Goal: Task Accomplishment & Management: Manage account settings

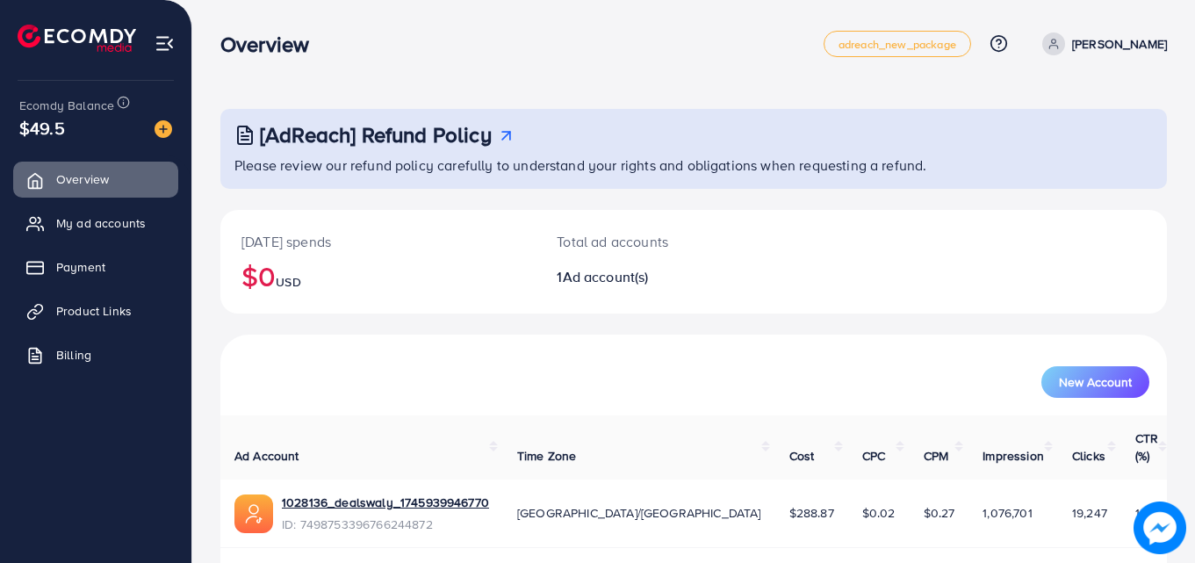
scroll to position [41, 0]
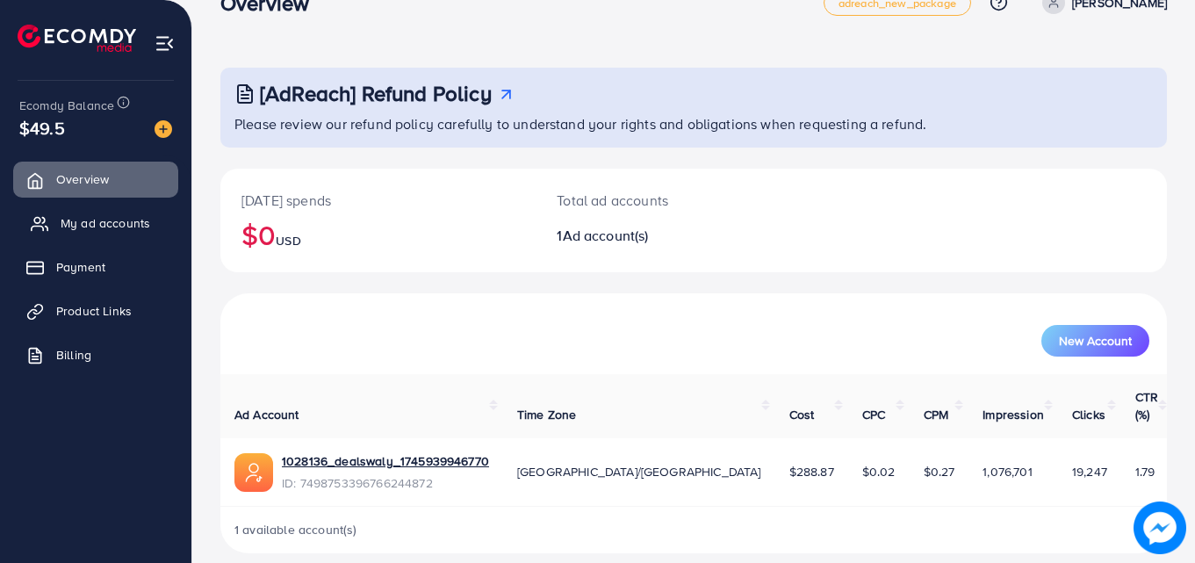
click at [108, 229] on span "My ad accounts" at bounding box center [106, 223] width 90 height 18
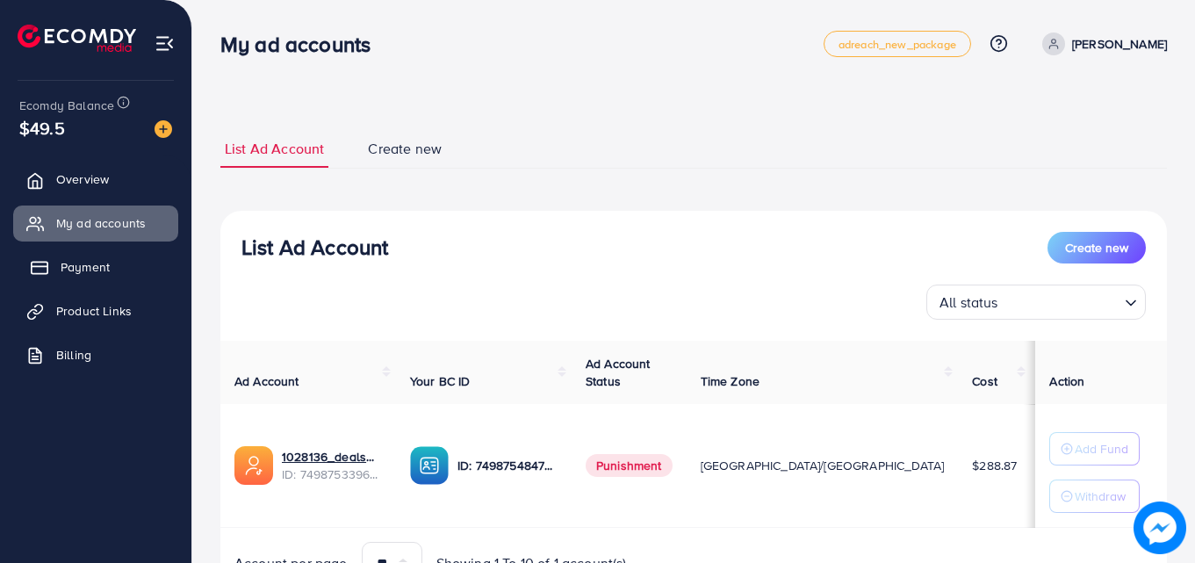
click at [84, 263] on span "Payment" at bounding box center [85, 267] width 49 height 18
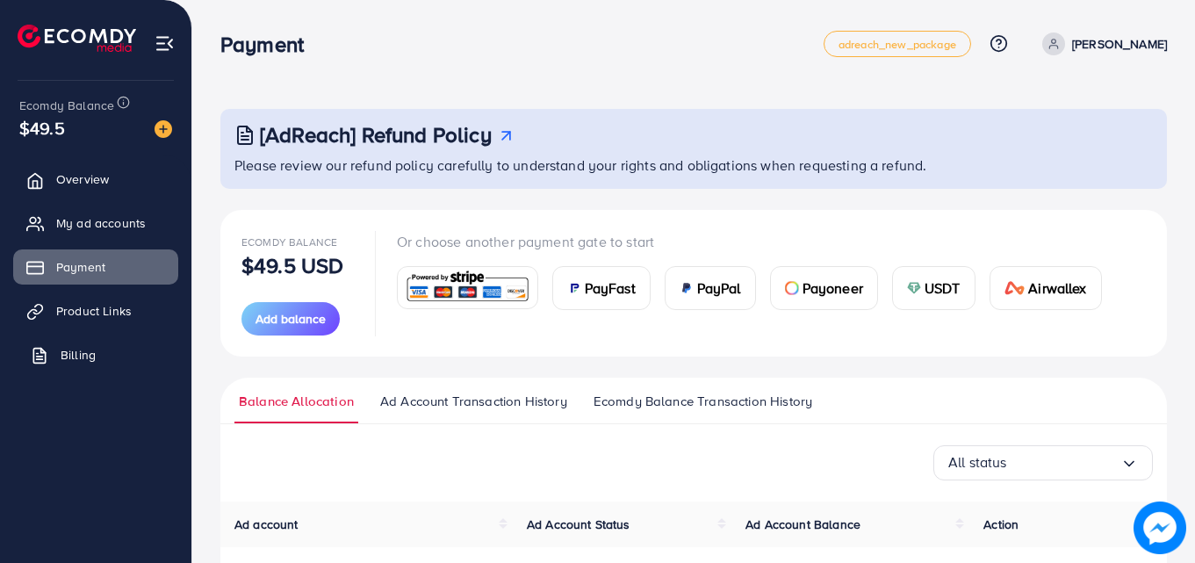
click at [78, 360] on span "Billing" at bounding box center [78, 355] width 35 height 18
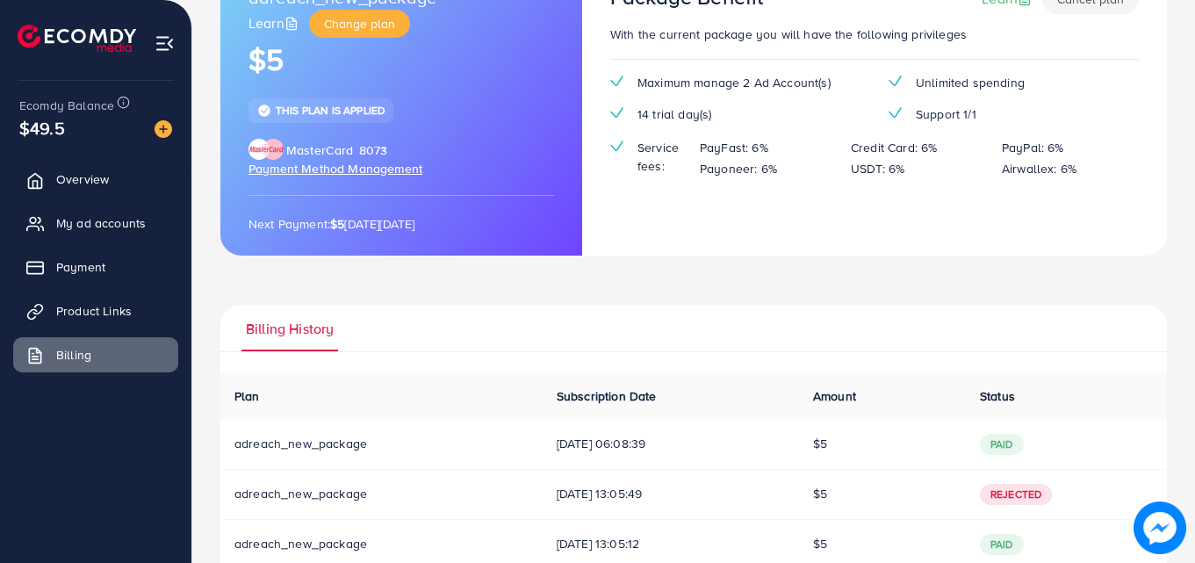
scroll to position [39, 0]
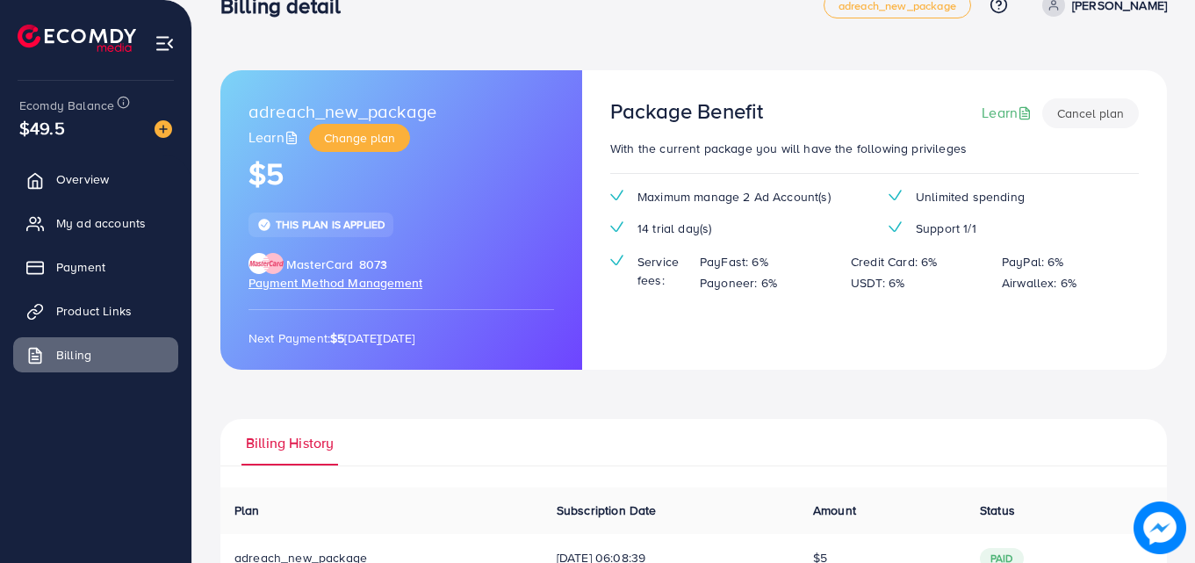
click at [1075, 112] on button "Cancel plan" at bounding box center [1090, 113] width 97 height 30
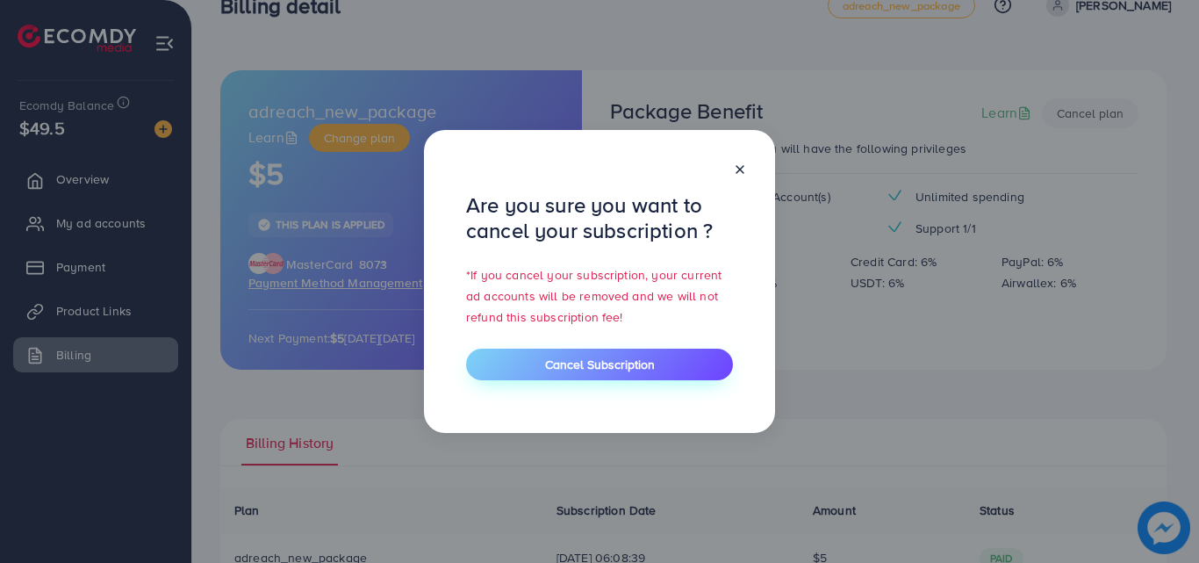
click at [581, 365] on span "Cancel Subscription" at bounding box center [600, 365] width 110 height 18
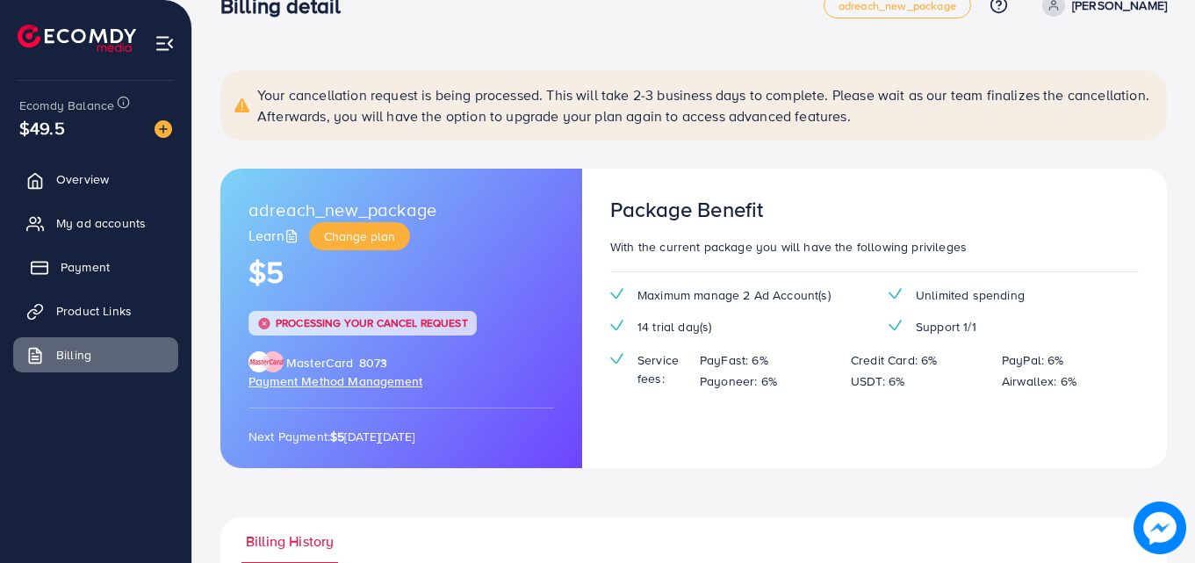
click at [68, 272] on span "Payment" at bounding box center [85, 267] width 49 height 18
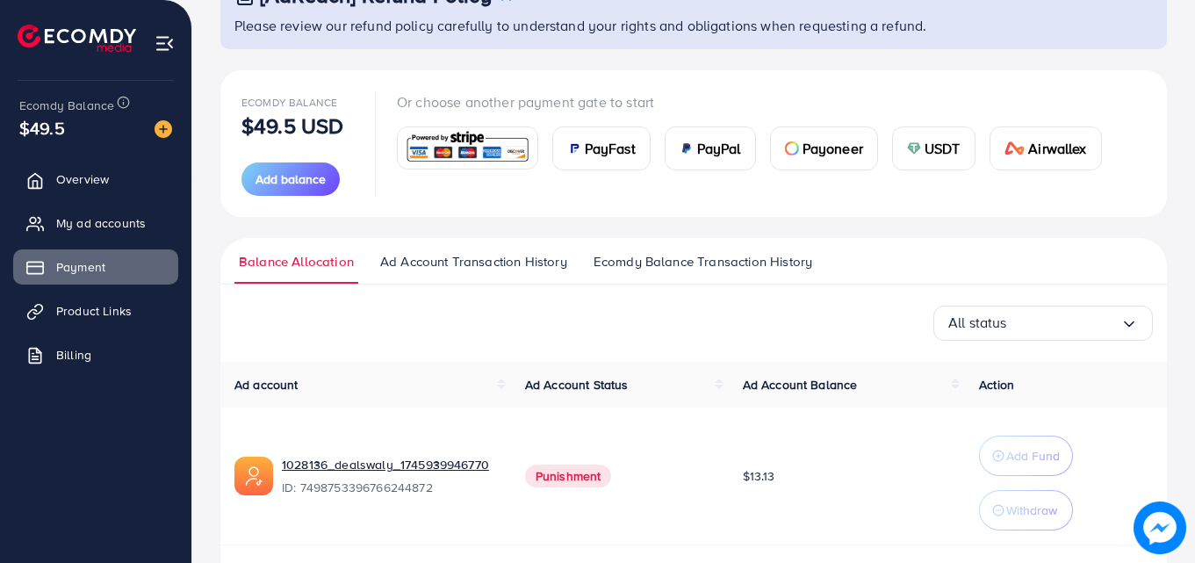
scroll to position [108, 0]
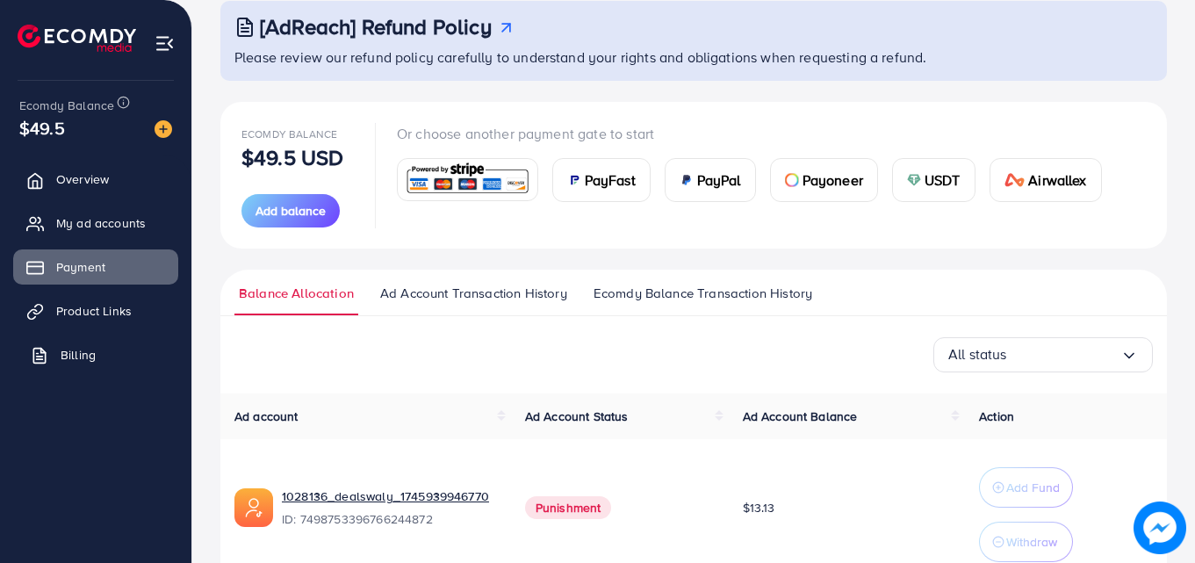
click at [97, 364] on link "Billing" at bounding box center [95, 354] width 165 height 35
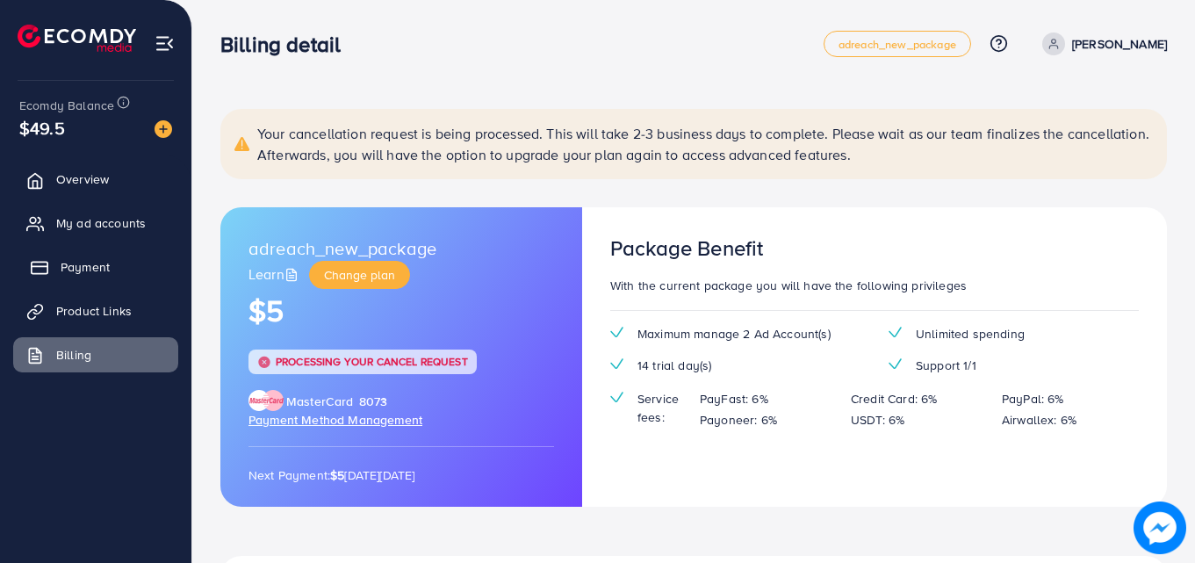
click at [66, 265] on span "Payment" at bounding box center [85, 267] width 49 height 18
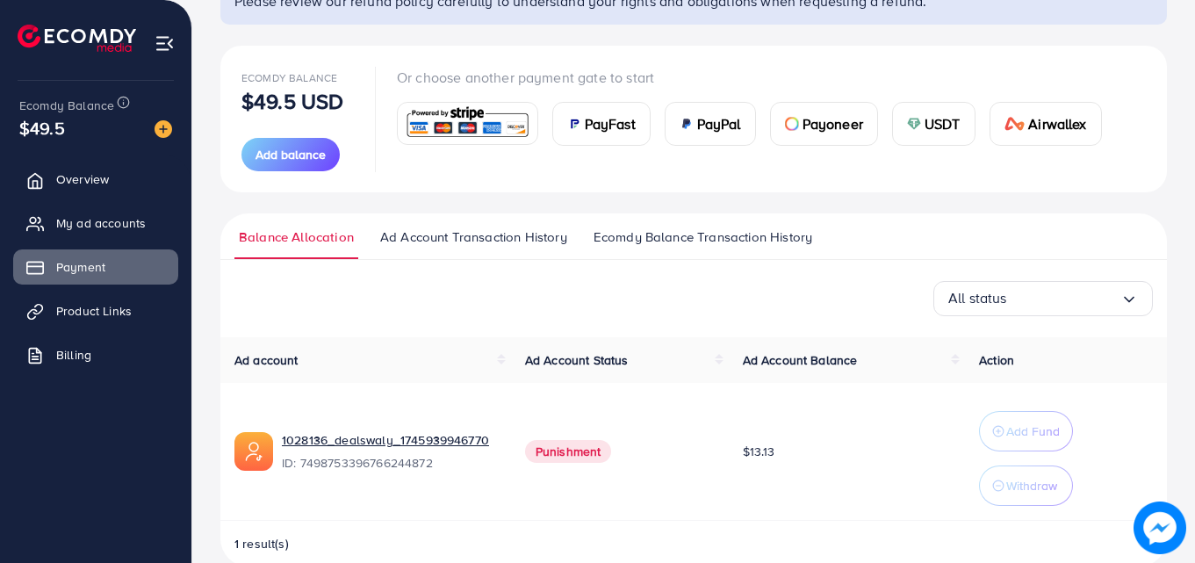
scroll to position [196, 0]
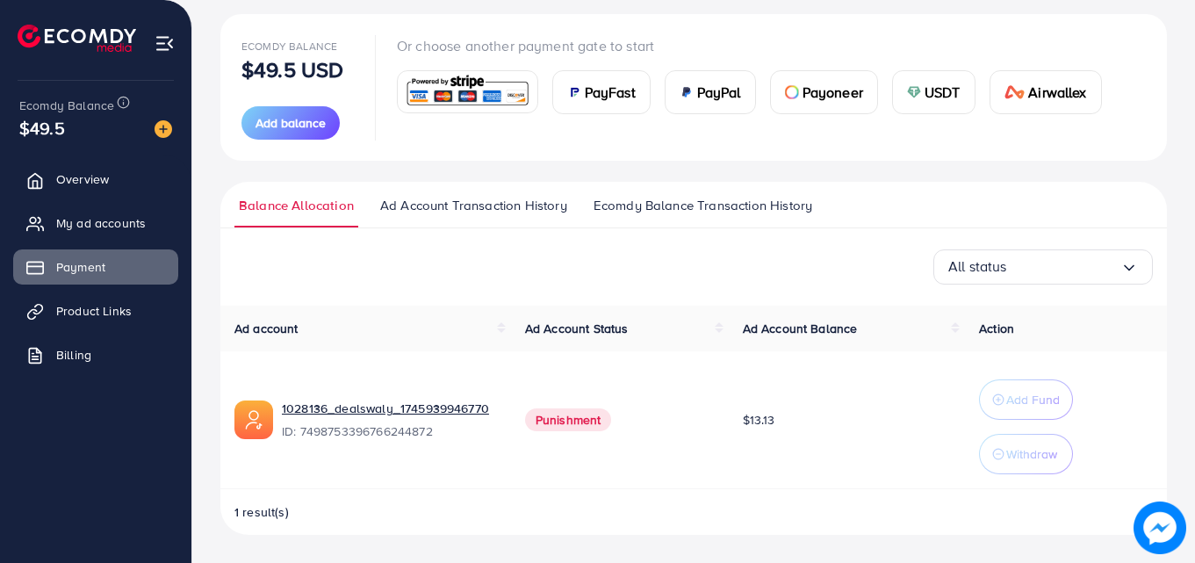
click at [407, 210] on span "Ad Account Transaction History" at bounding box center [473, 205] width 187 height 19
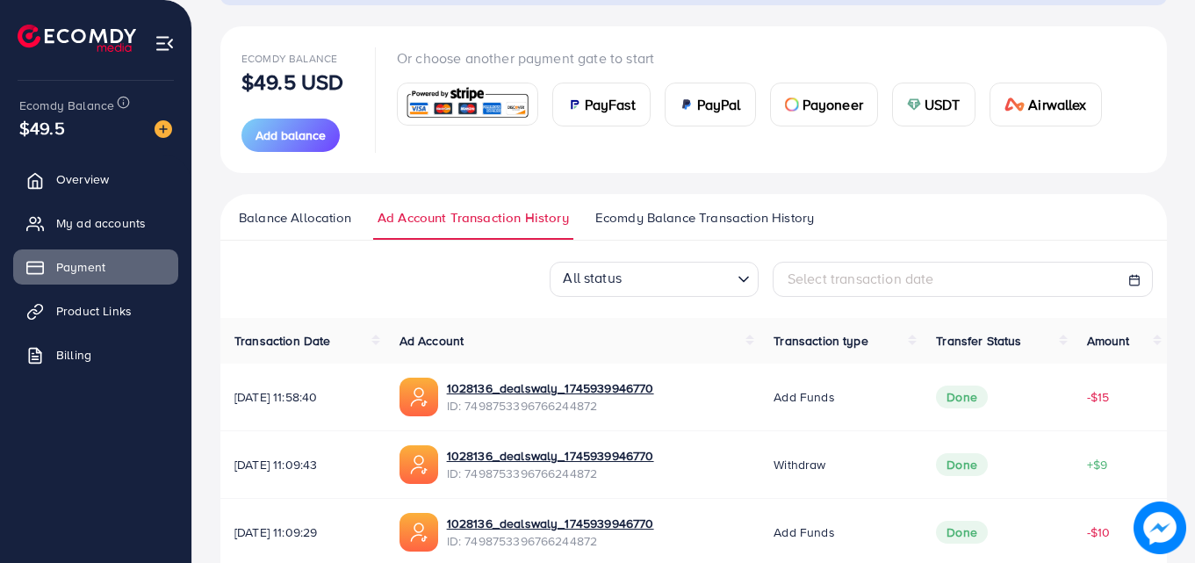
scroll to position [176, 0]
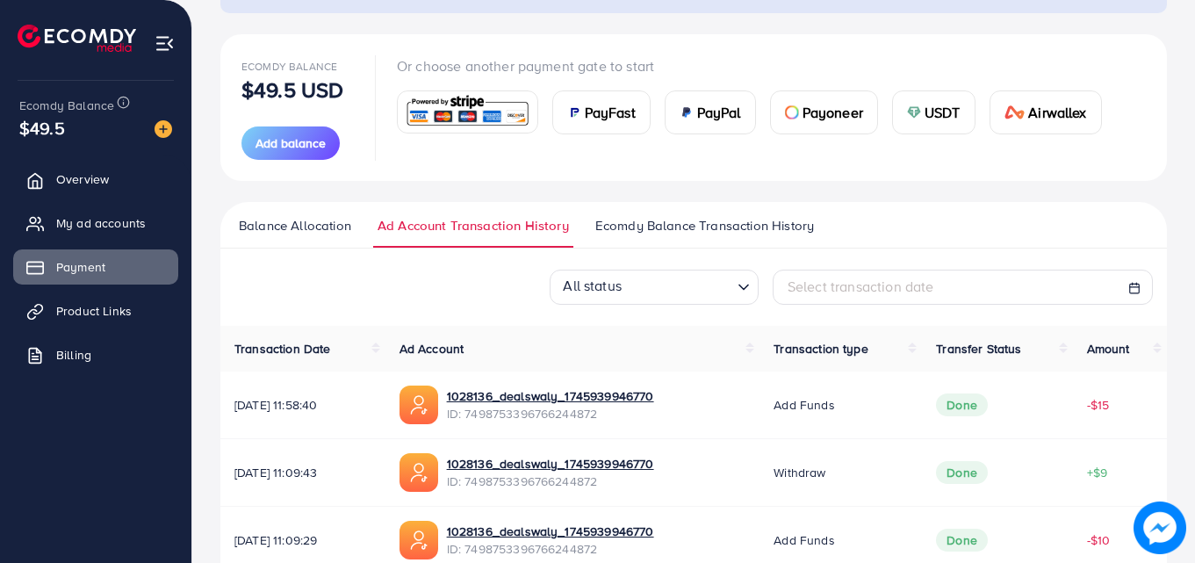
click at [675, 234] on span "Ecomdy Balance Transaction History" at bounding box center [704, 225] width 219 height 19
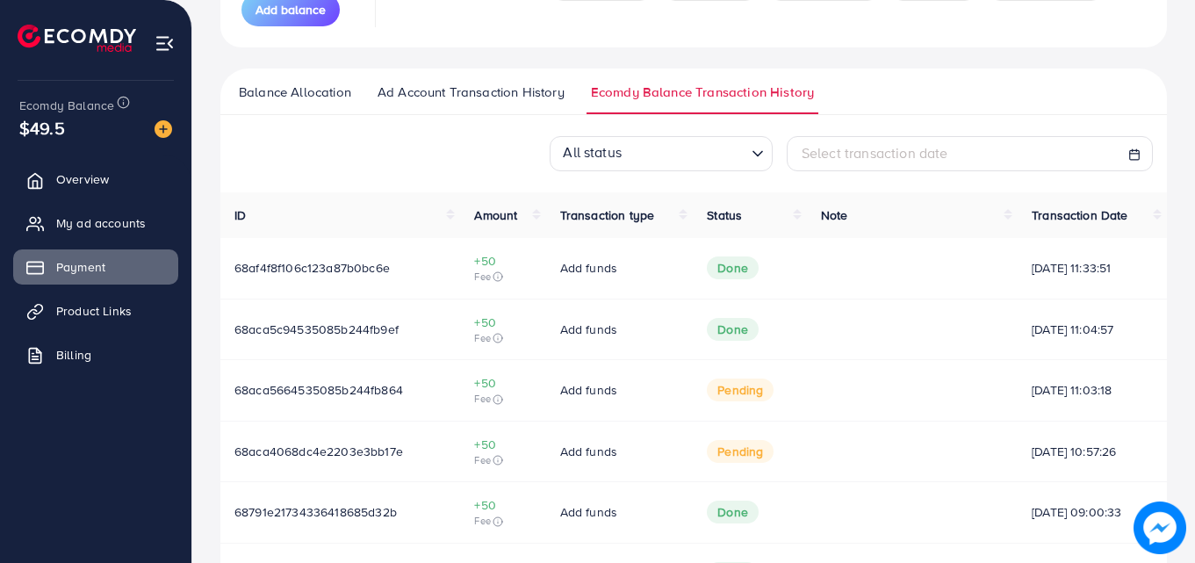
scroll to position [176, 0]
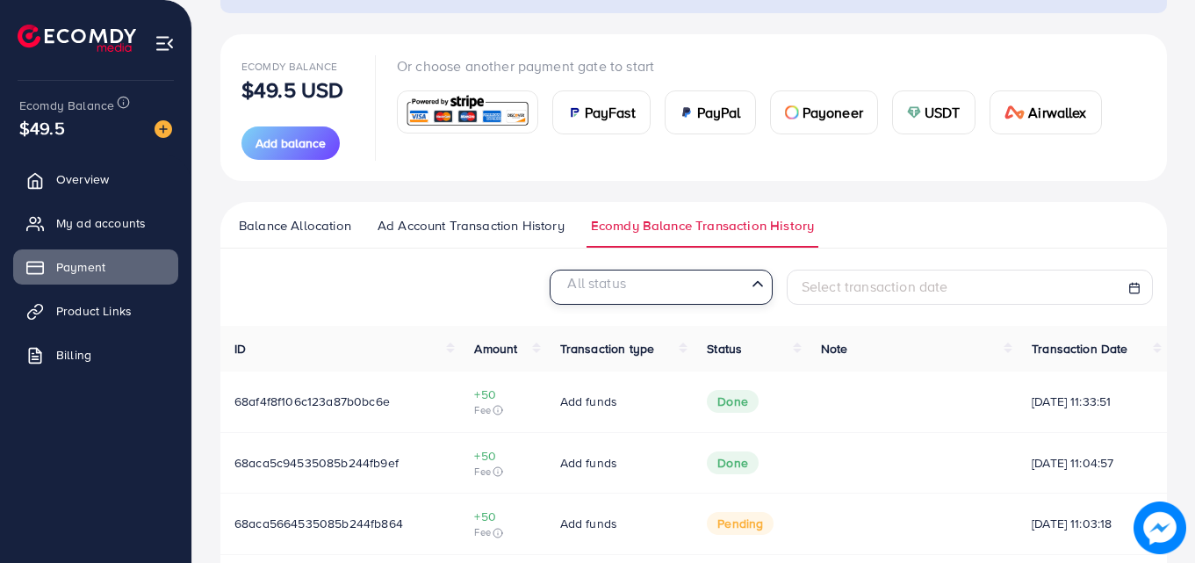
click at [702, 292] on input "Search for option" at bounding box center [651, 287] width 187 height 27
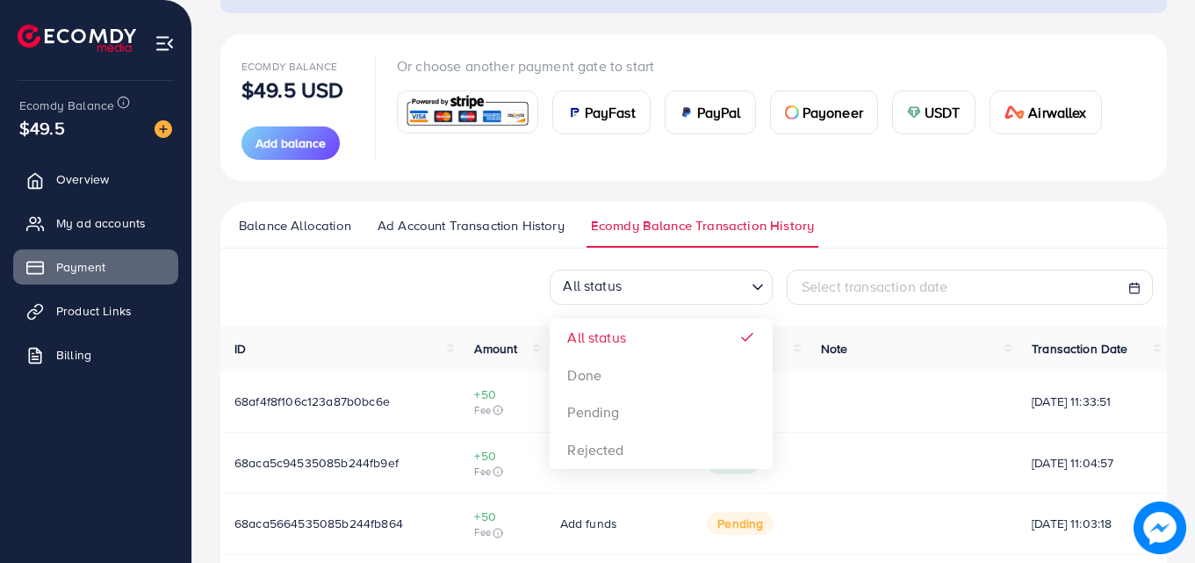
click at [484, 222] on span "Ad Account Transaction History" at bounding box center [471, 225] width 187 height 19
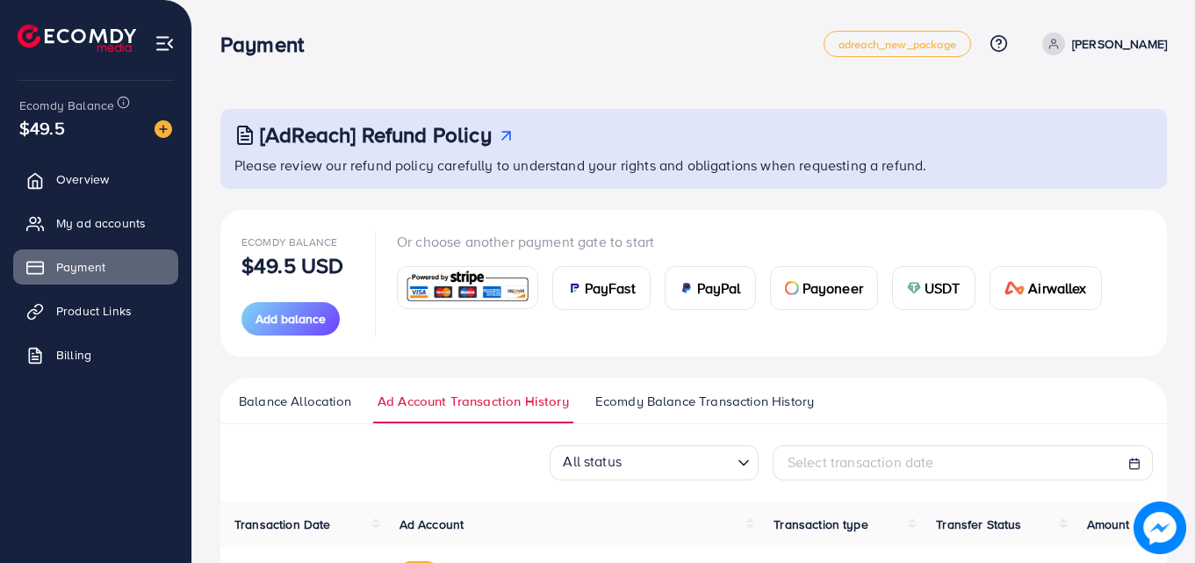
click at [265, 407] on span "Balance Allocation" at bounding box center [295, 401] width 112 height 19
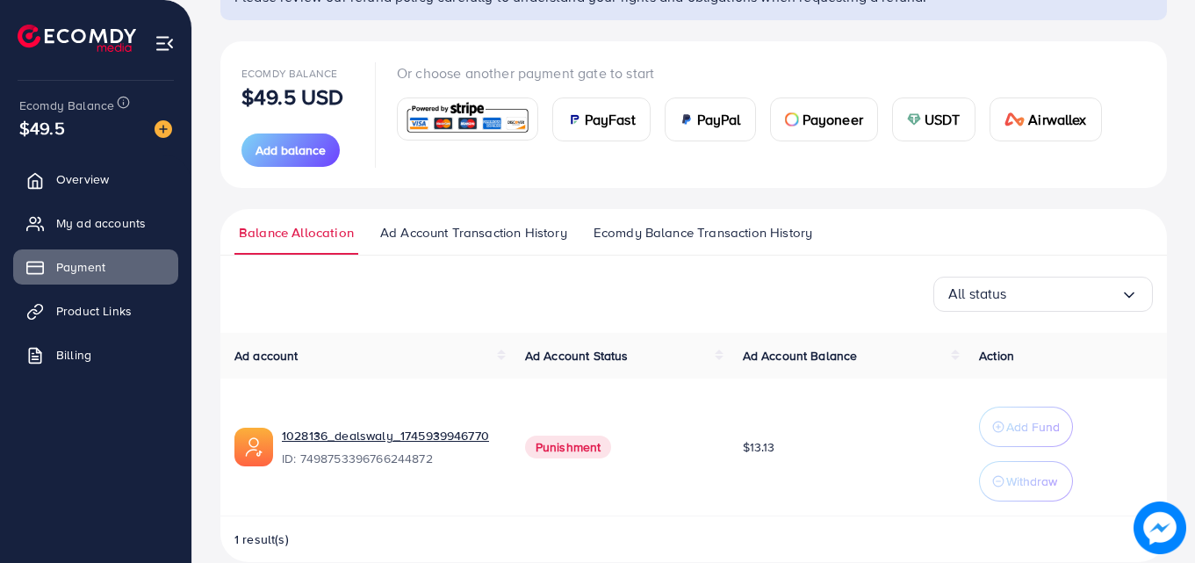
scroll to position [196, 0]
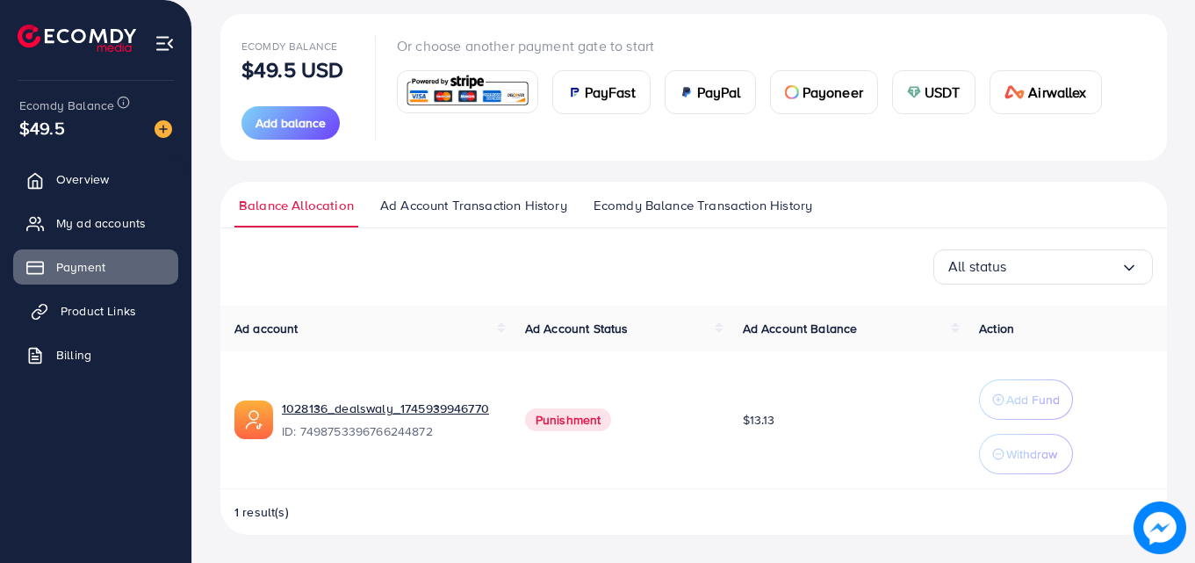
click at [96, 307] on span "Product Links" at bounding box center [99, 311] width 76 height 18
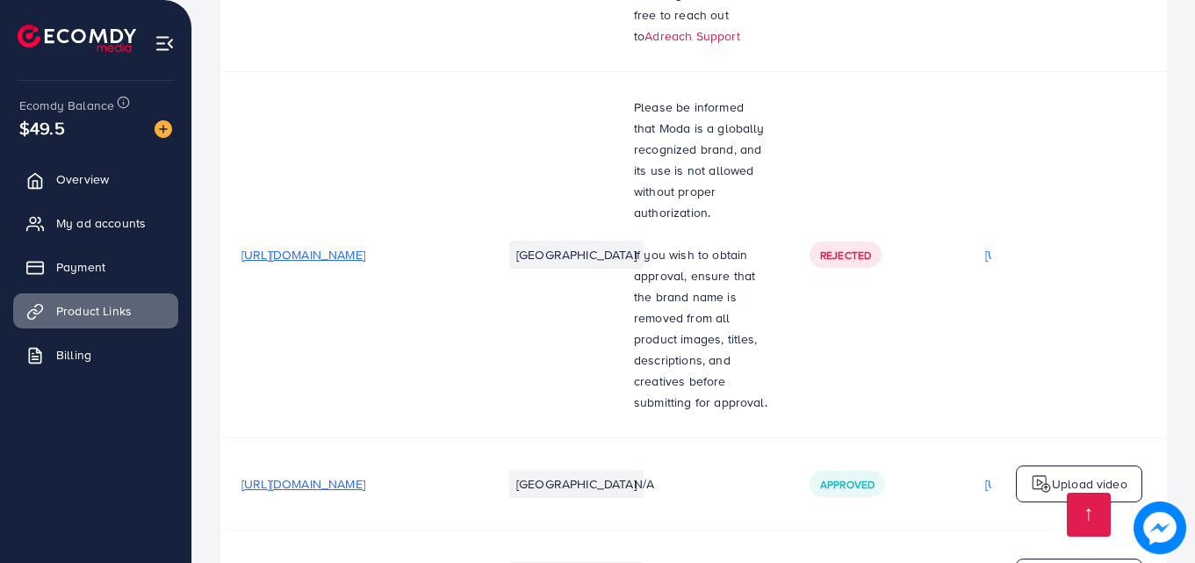
scroll to position [4273, 0]
click at [78, 355] on span "Billing" at bounding box center [78, 355] width 35 height 18
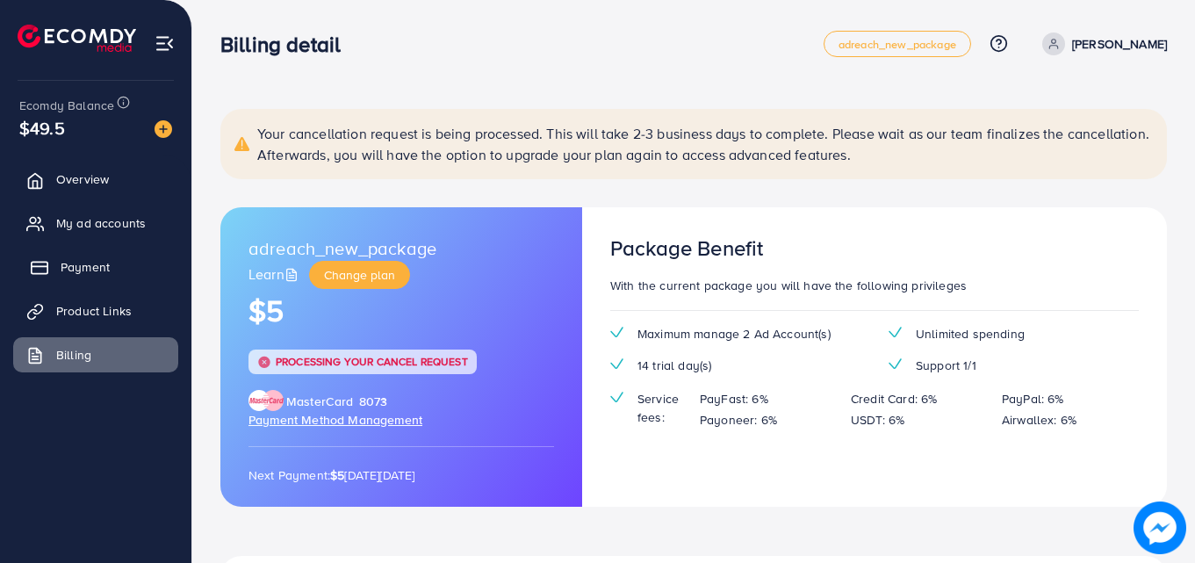
click at [112, 263] on link "Payment" at bounding box center [95, 266] width 165 height 35
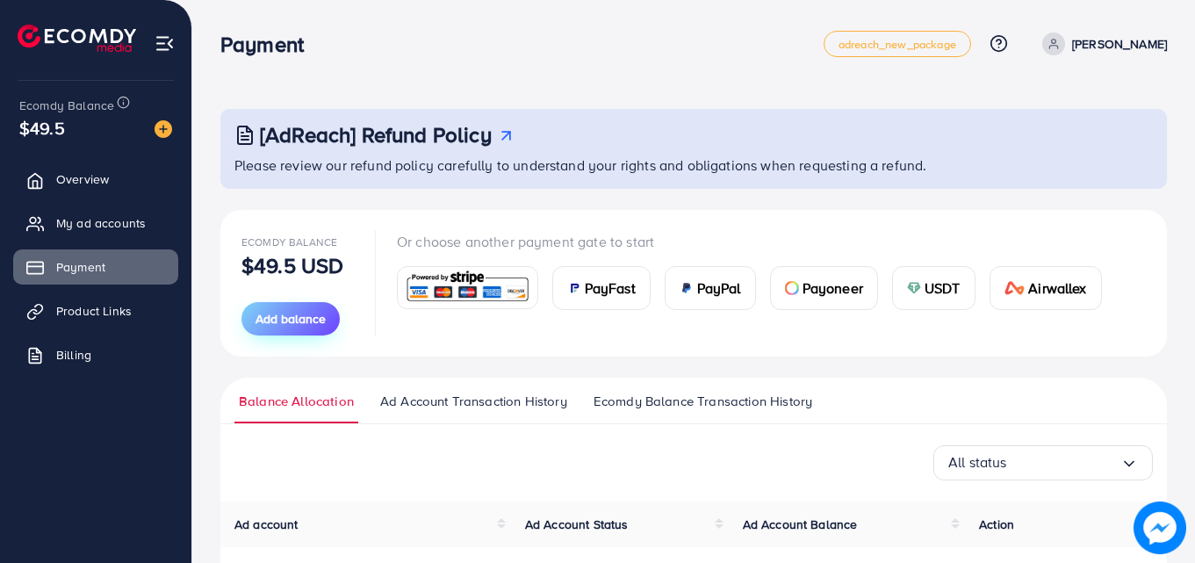
click at [278, 319] on span "Add balance" at bounding box center [291, 319] width 70 height 18
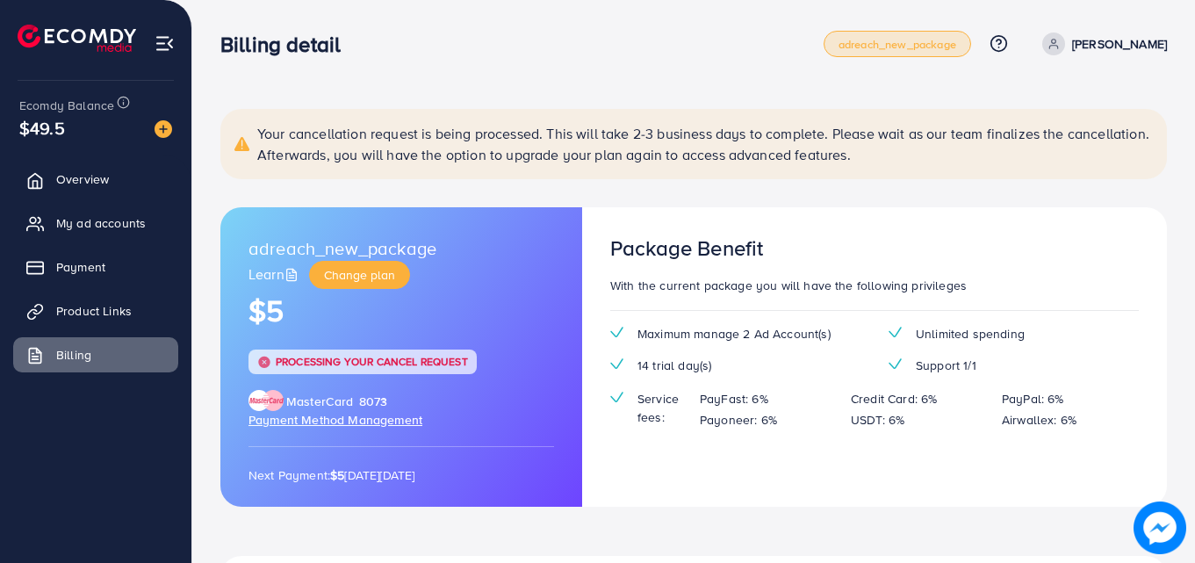
click at [940, 50] on span "adreach_new_package" at bounding box center [898, 44] width 118 height 11
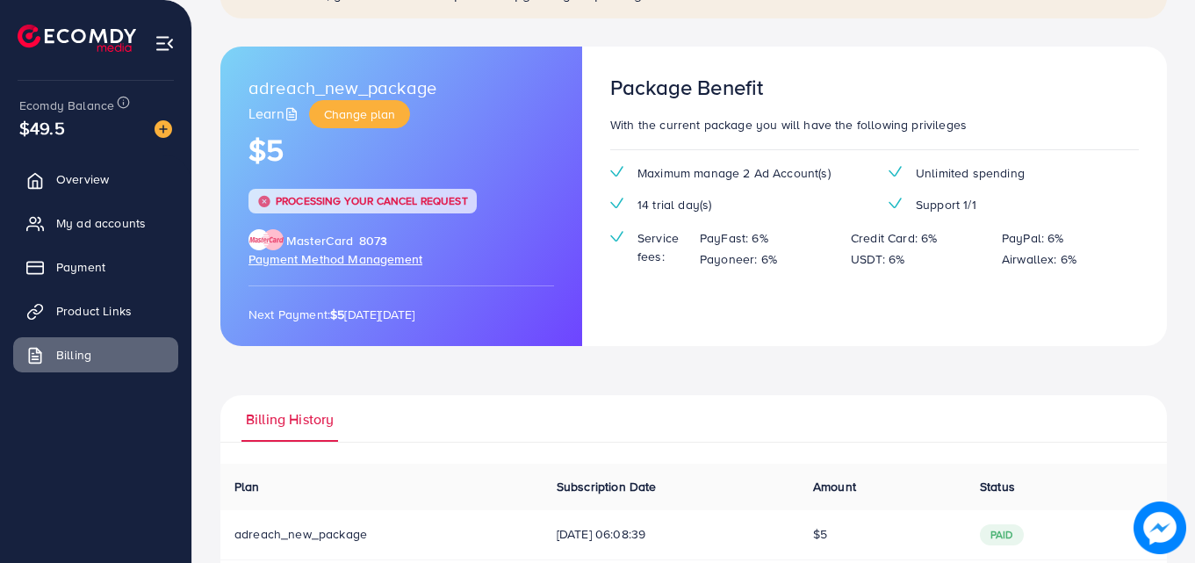
scroll to position [176, 0]
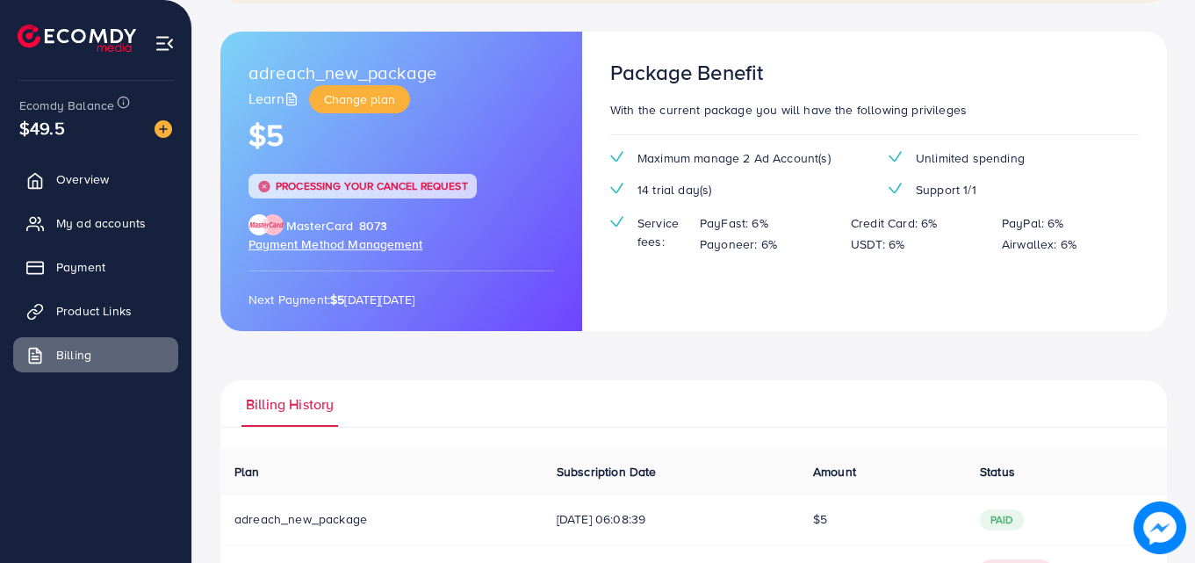
click at [338, 244] on span "Payment Method Management" at bounding box center [336, 244] width 174 height 18
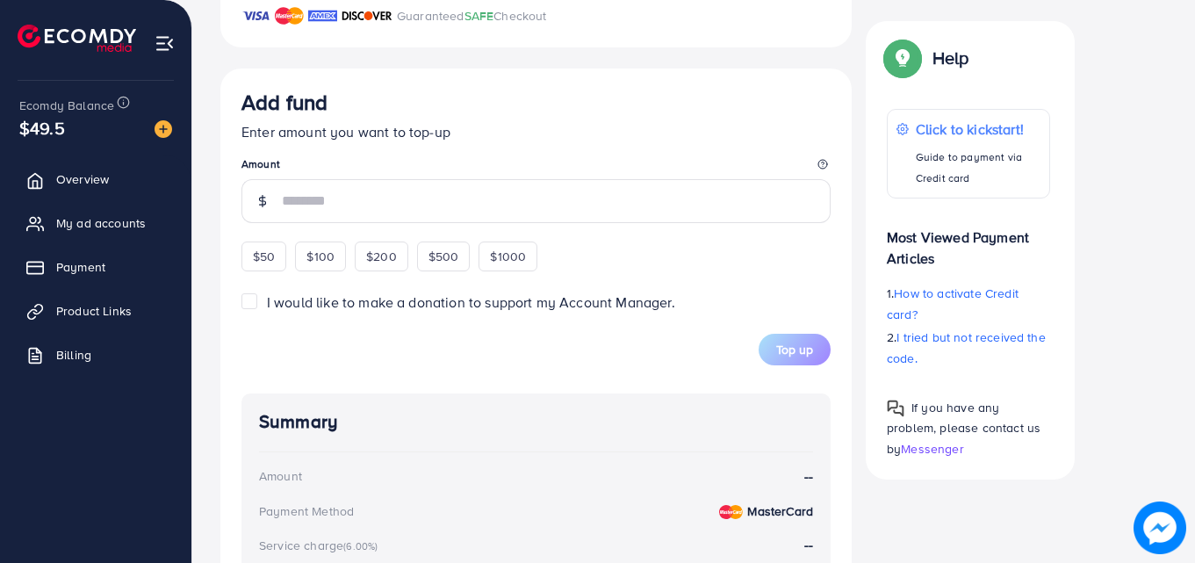
scroll to position [166, 0]
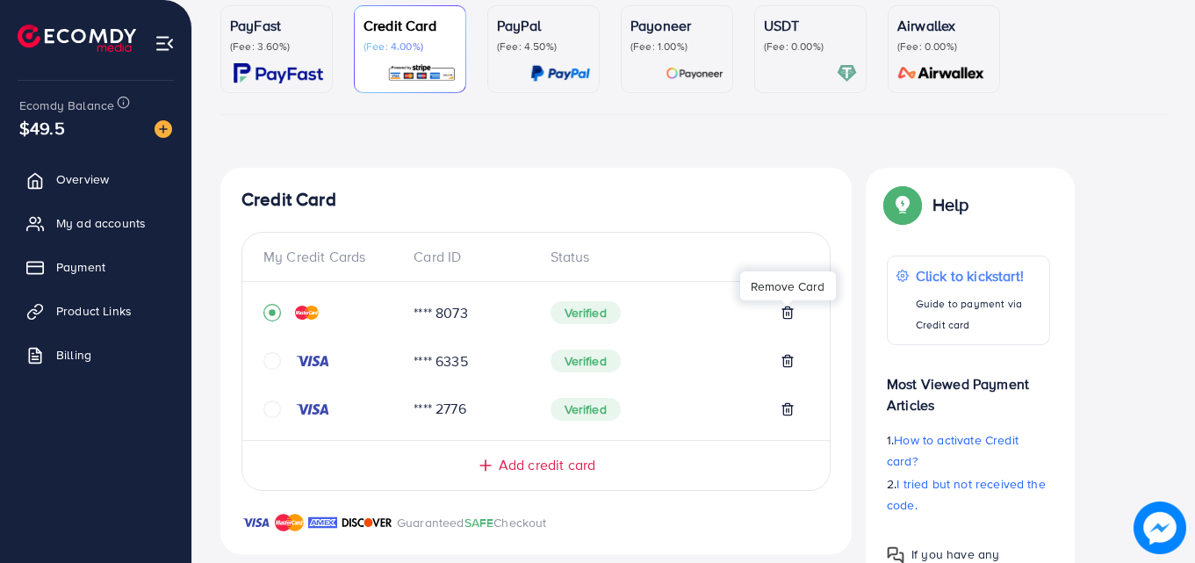
click at [789, 308] on icon at bounding box center [788, 313] width 14 height 14
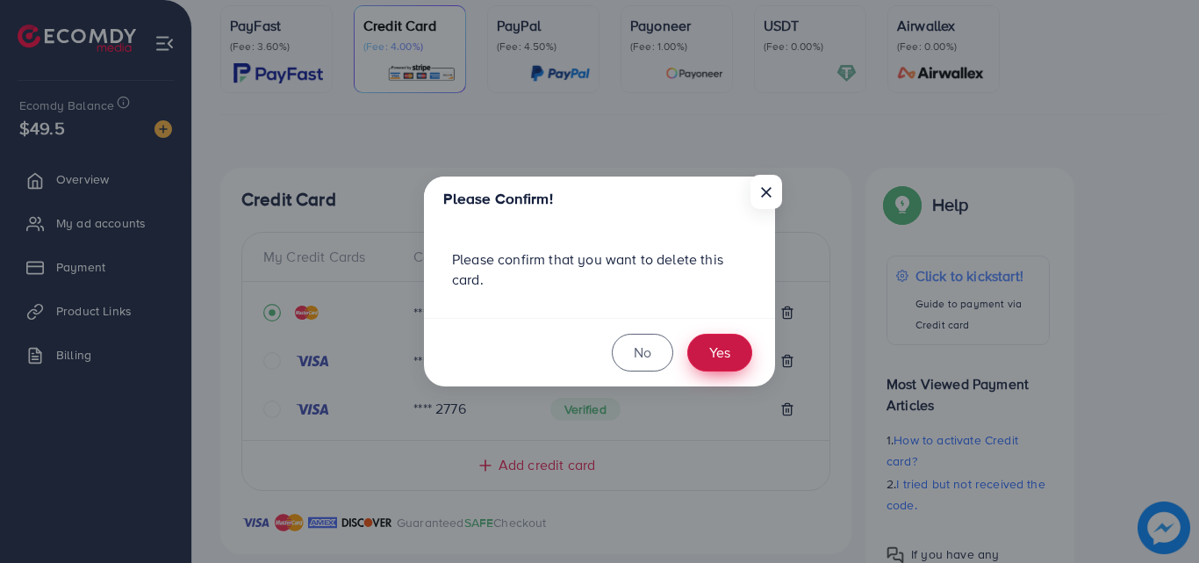
click at [730, 352] on button "Yes" at bounding box center [720, 353] width 65 height 38
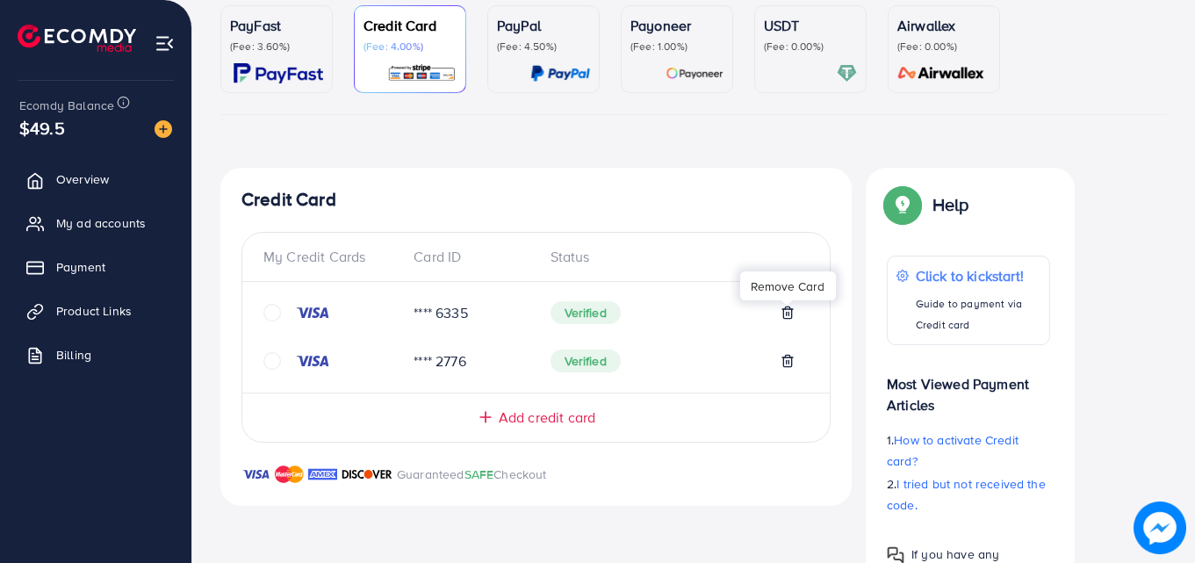
click at [780, 363] on div "Verified" at bounding box center [673, 360] width 245 height 23
click at [787, 363] on line at bounding box center [787, 363] width 0 height 4
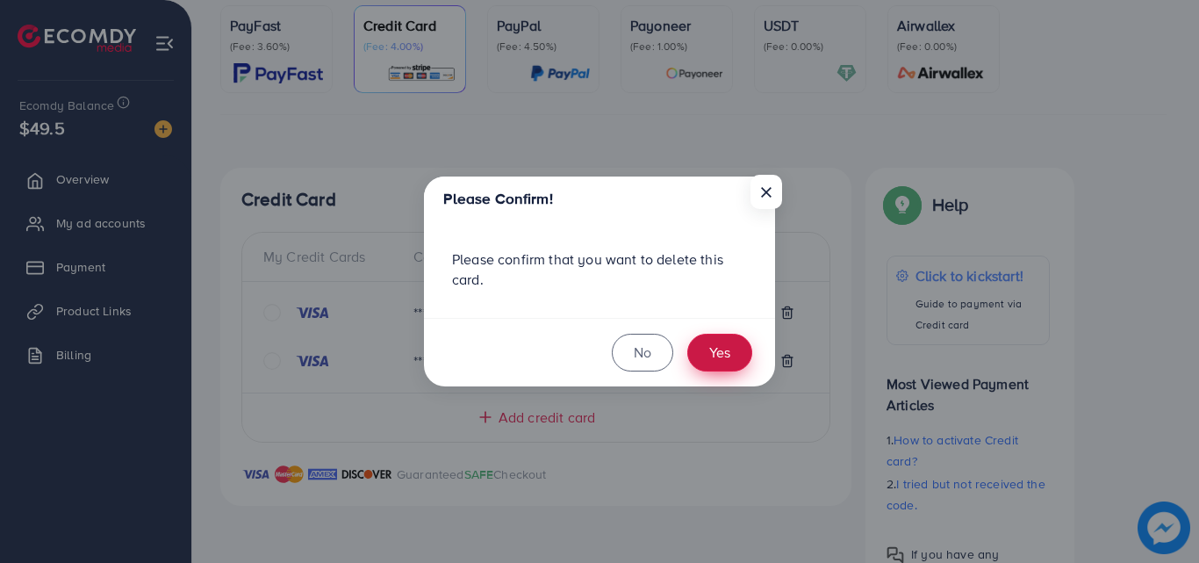
click at [725, 353] on button "Yes" at bounding box center [720, 353] width 65 height 38
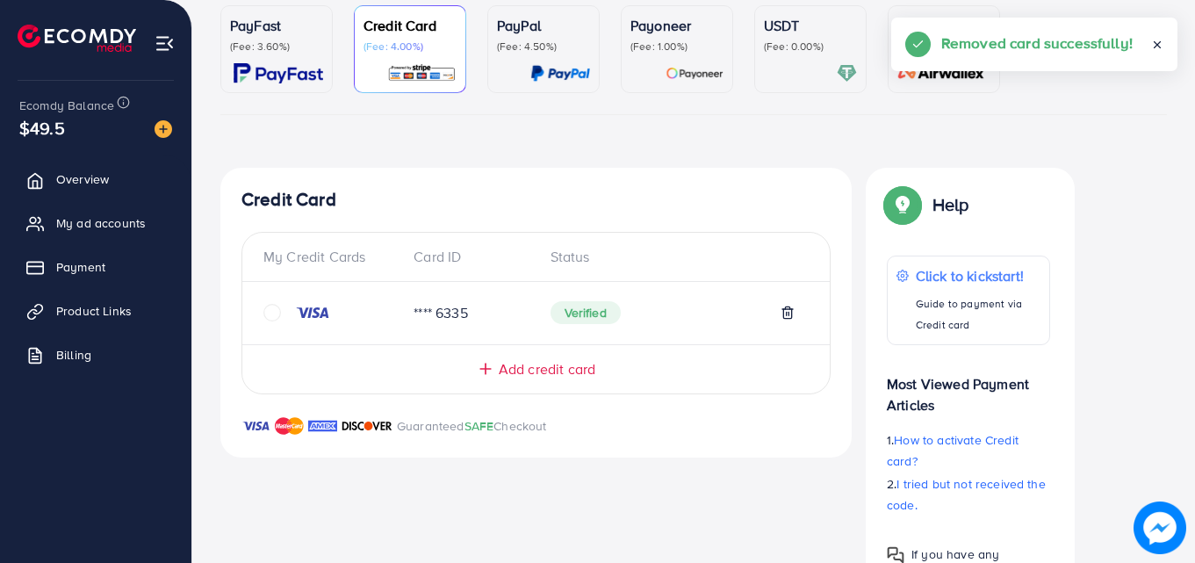
click at [788, 313] on icon at bounding box center [788, 313] width 14 height 14
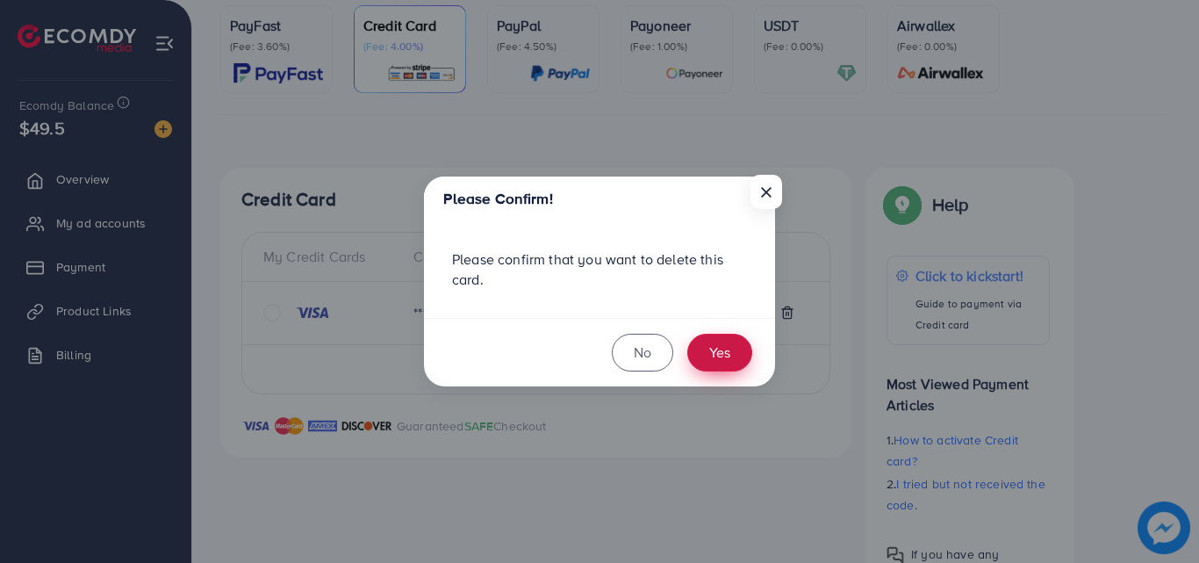
click at [724, 344] on button "Yes" at bounding box center [720, 353] width 65 height 38
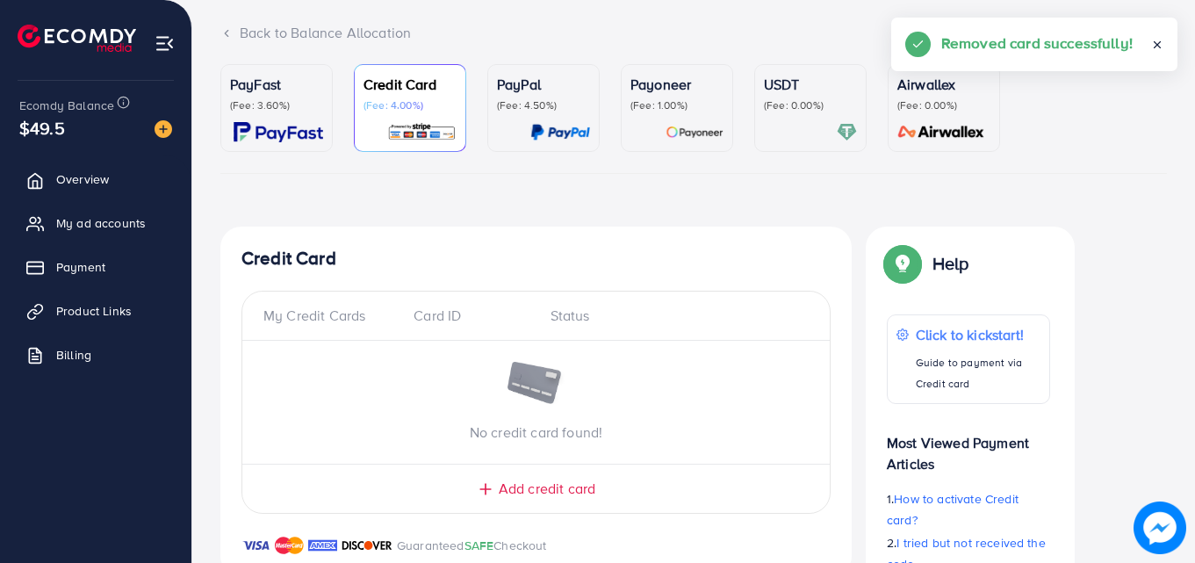
scroll to position [257, 0]
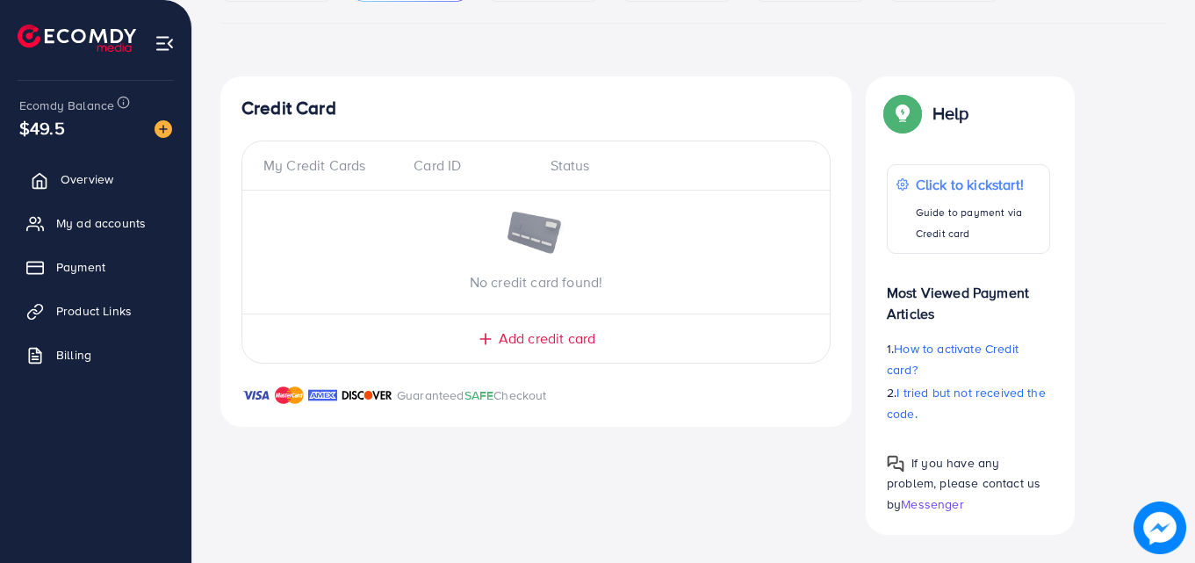
click at [77, 182] on span "Overview" at bounding box center [87, 179] width 53 height 18
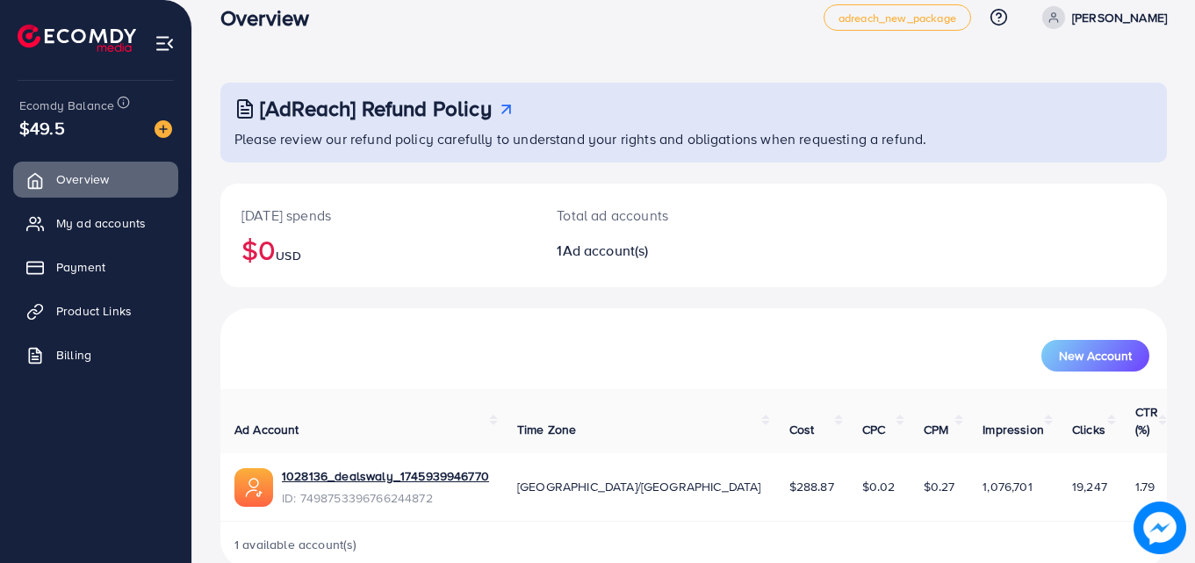
scroll to position [41, 0]
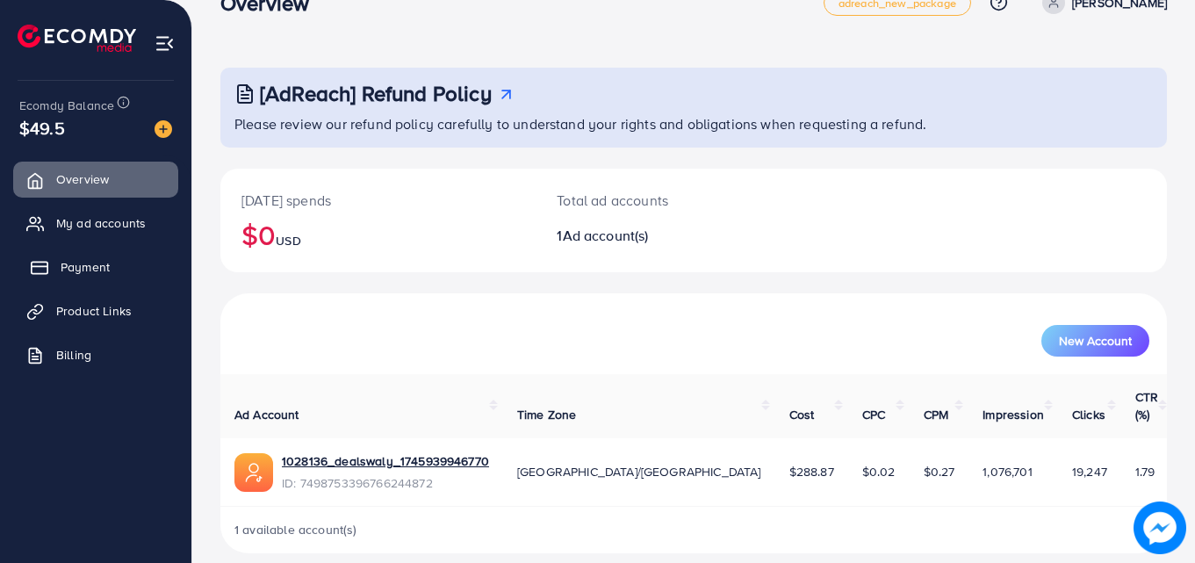
click at [87, 270] on span "Payment" at bounding box center [85, 267] width 49 height 18
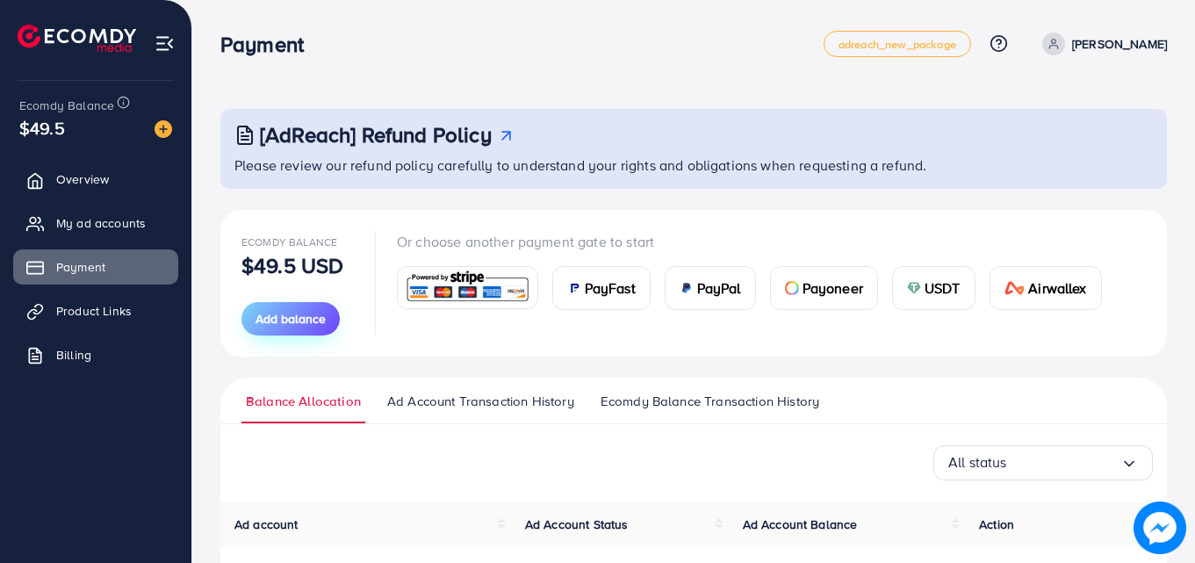
click at [302, 332] on button "Add balance" at bounding box center [290, 318] width 98 height 33
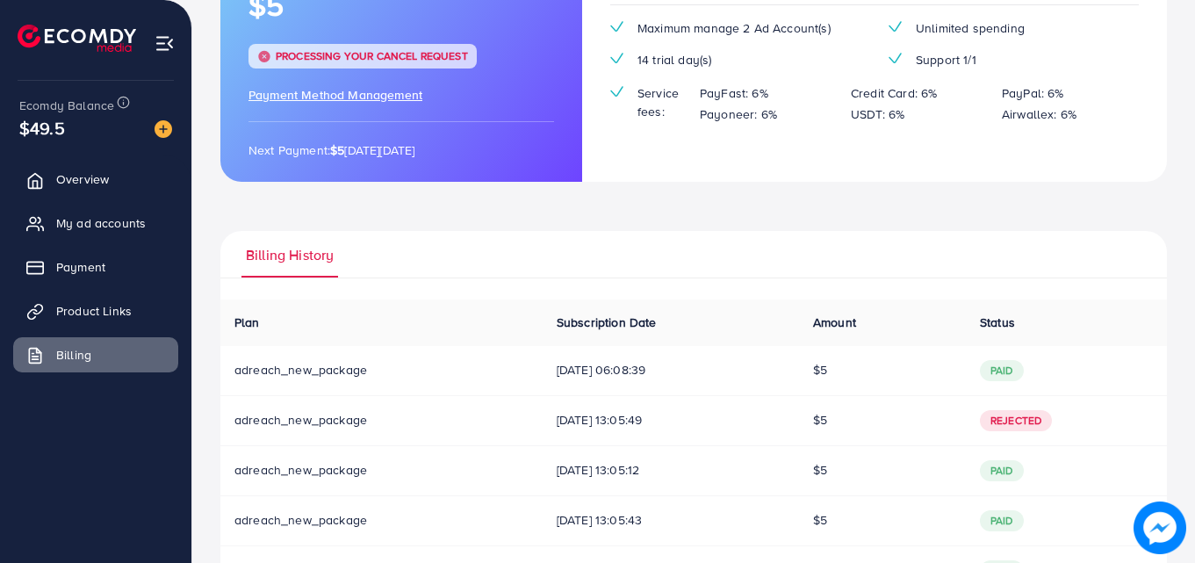
scroll to position [205, 0]
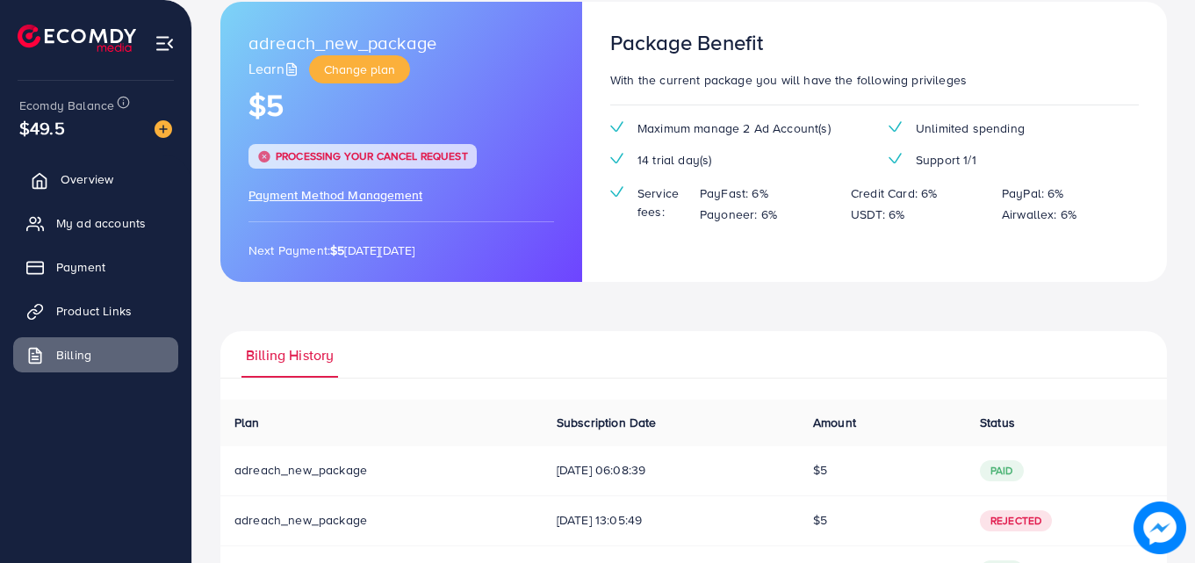
click at [108, 178] on span "Overview" at bounding box center [87, 179] width 53 height 18
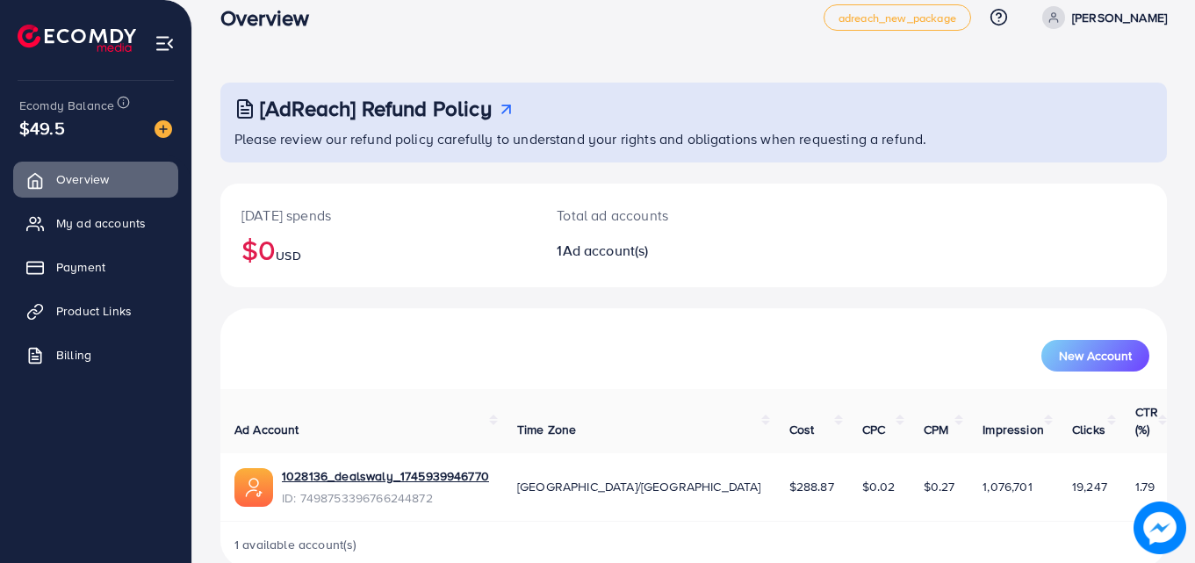
scroll to position [41, 0]
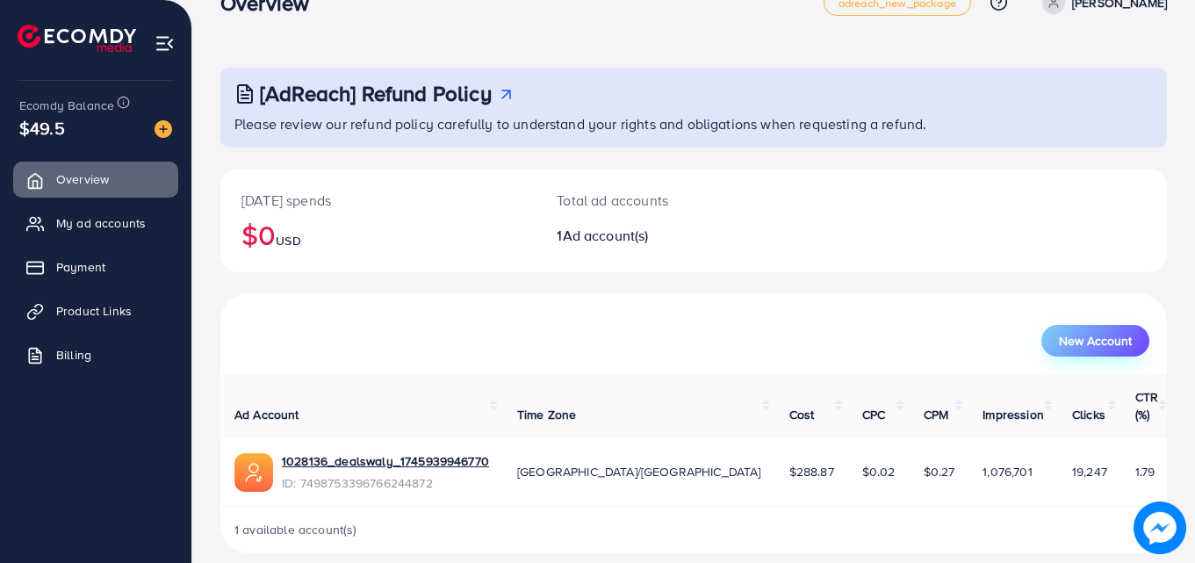
click at [1071, 335] on span "New Account" at bounding box center [1095, 341] width 73 height 12
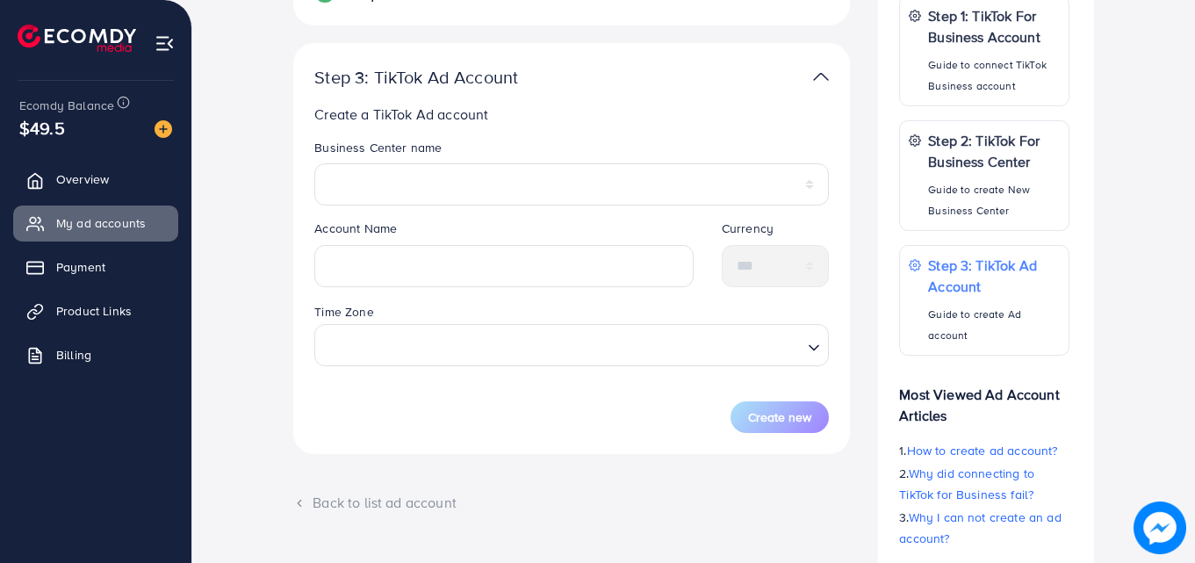
scroll to position [351, 0]
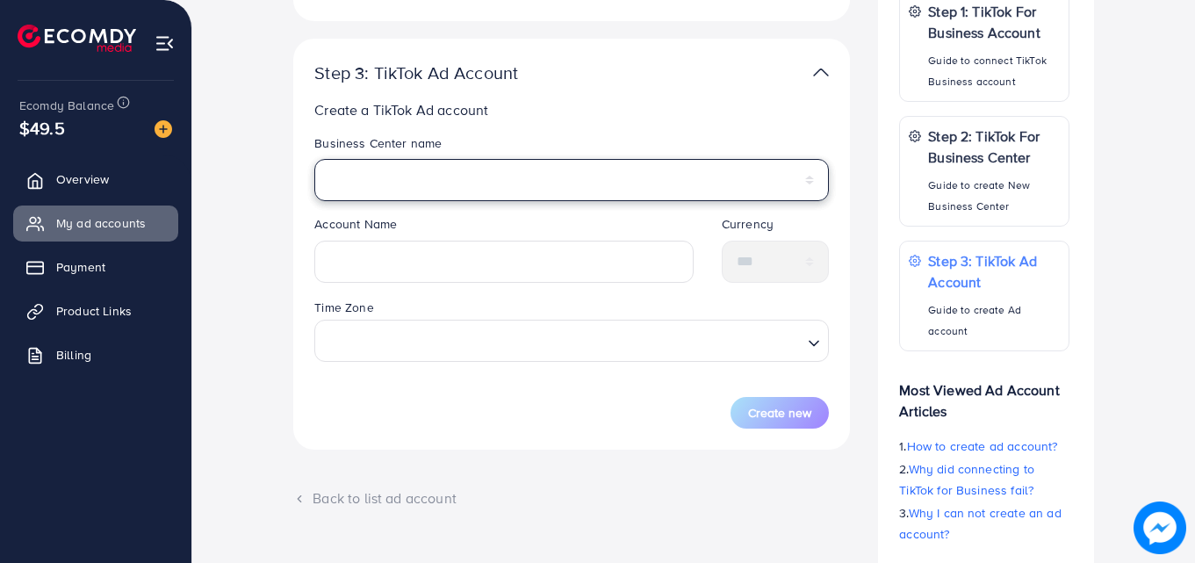
click at [447, 186] on select "*********" at bounding box center [571, 180] width 515 height 42
select select "**********"
click at [314, 159] on select "*********" at bounding box center [571, 180] width 515 height 42
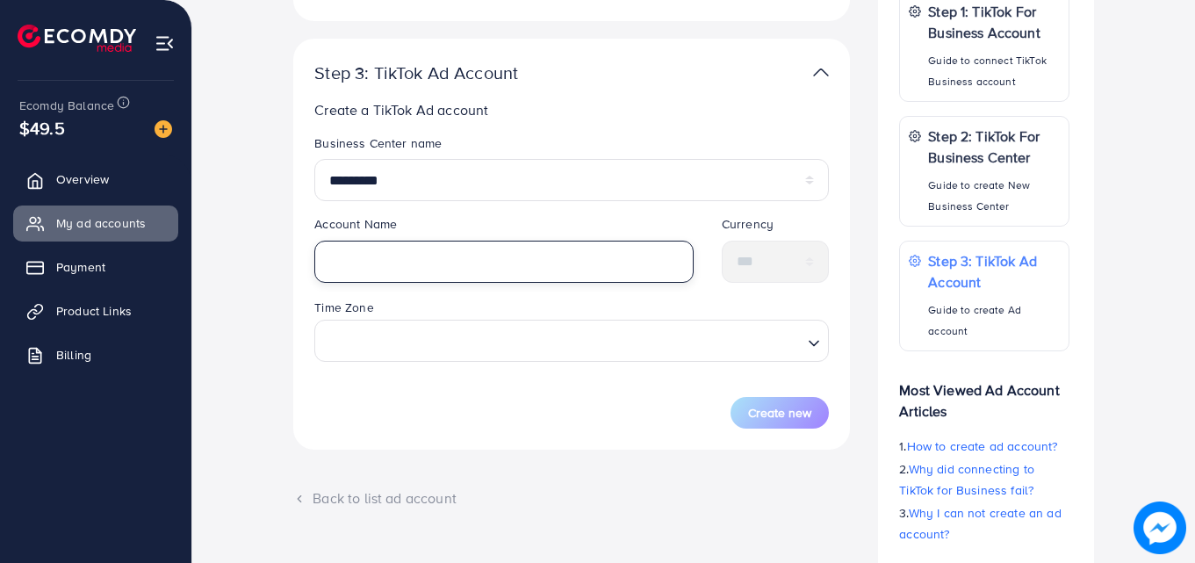
click at [429, 270] on input "text" at bounding box center [503, 262] width 379 height 42
type input "**********"
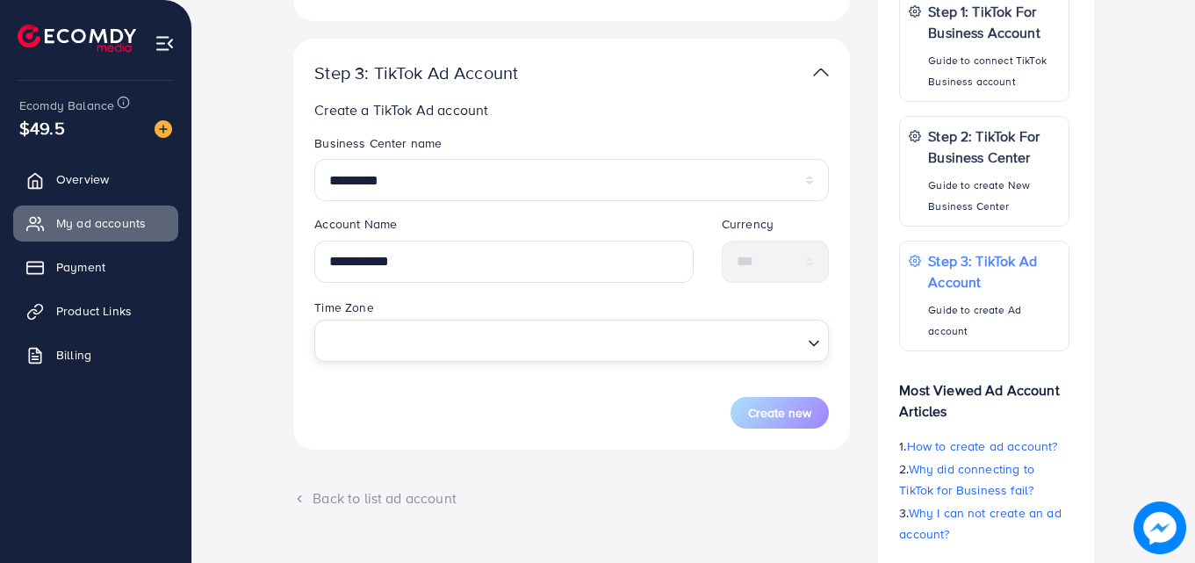
click at [470, 341] on input "Search for option" at bounding box center [561, 341] width 479 height 32
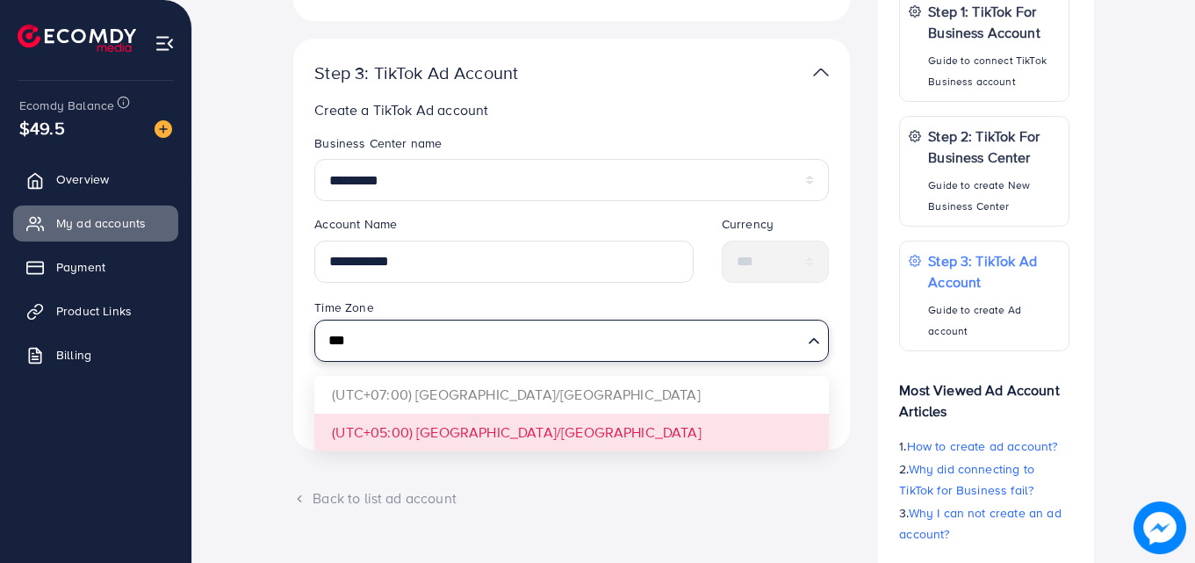
type input "***"
click at [486, 429] on div "**********" at bounding box center [571, 244] width 557 height 411
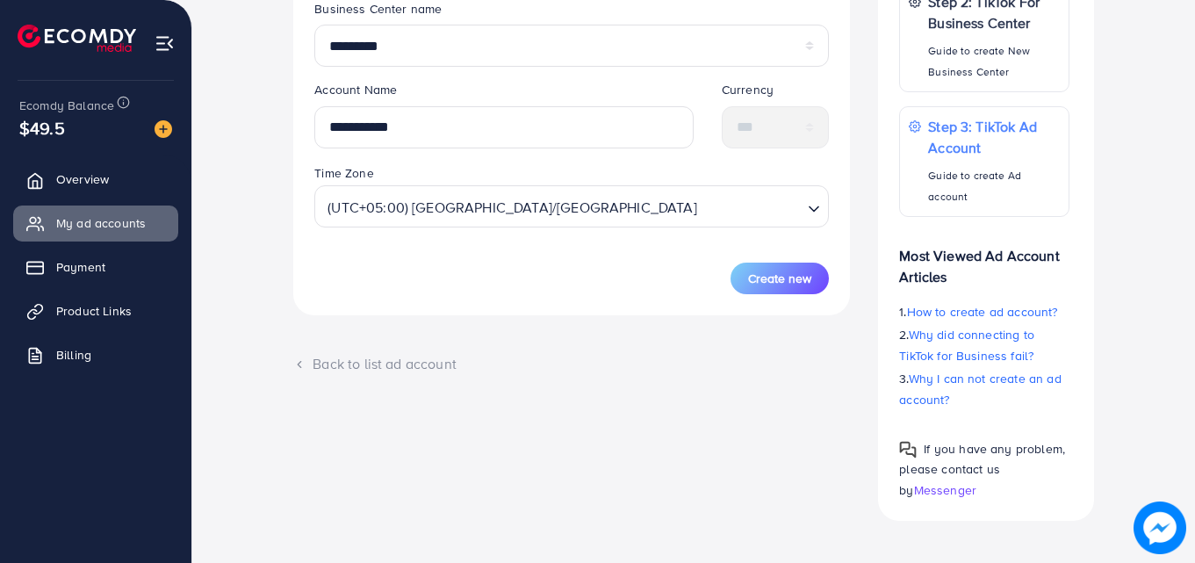
scroll to position [493, 0]
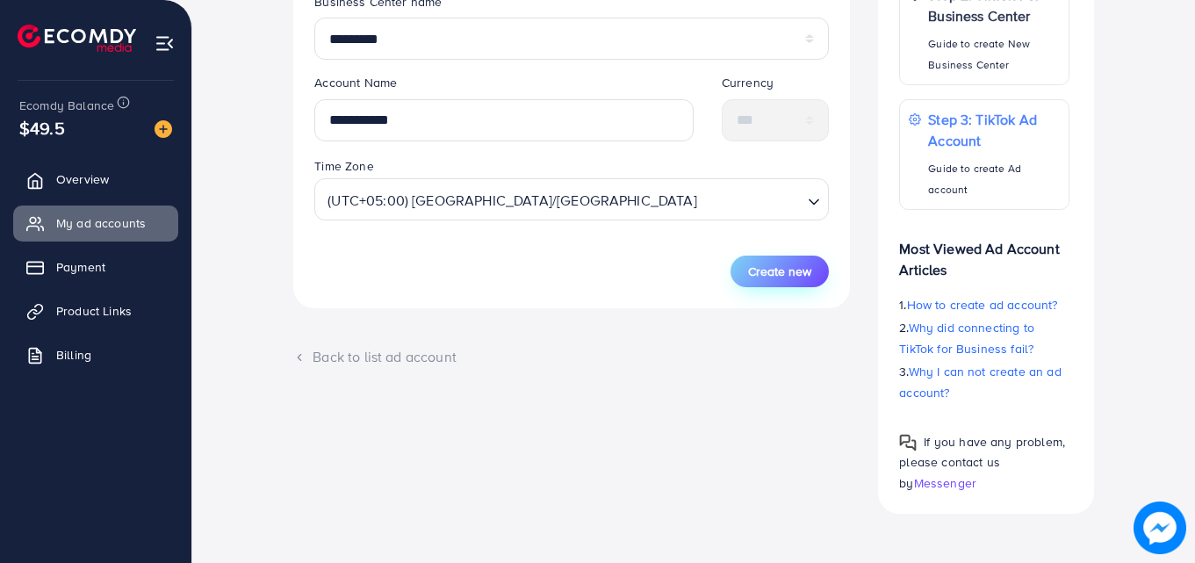
click at [742, 278] on button "Create new" at bounding box center [780, 272] width 98 height 32
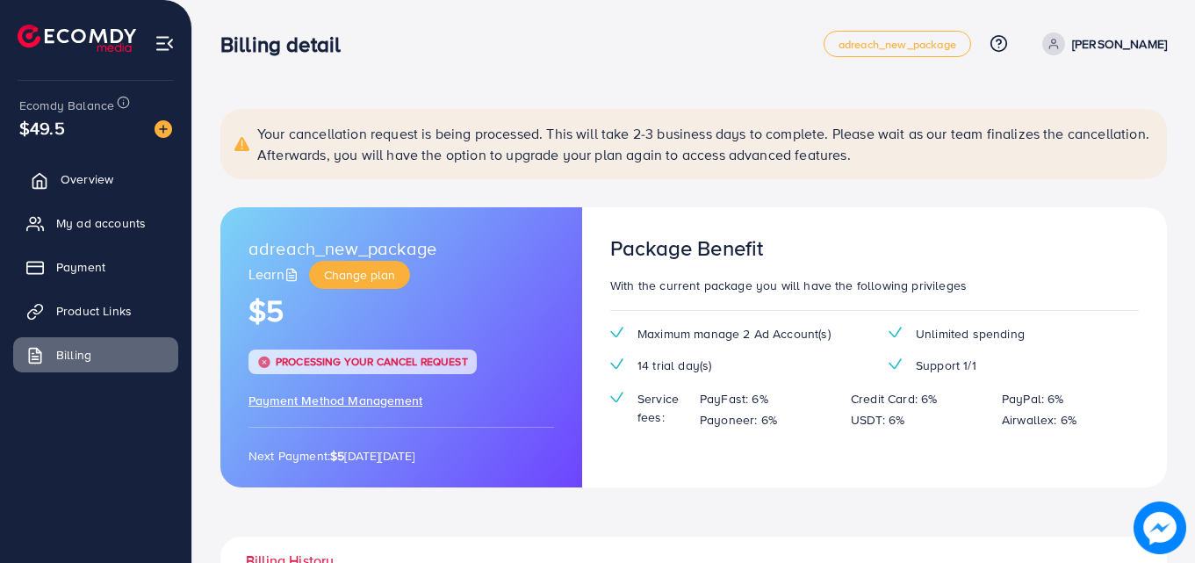
click at [83, 182] on span "Overview" at bounding box center [87, 179] width 53 height 18
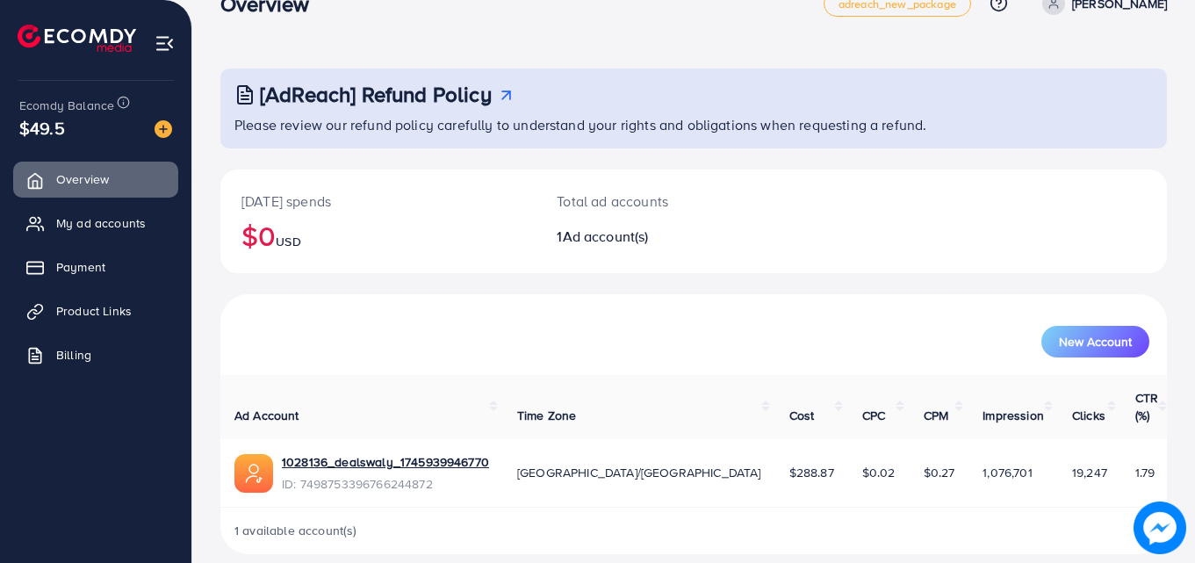
scroll to position [41, 0]
